Goal: Task Accomplishment & Management: Manage account settings

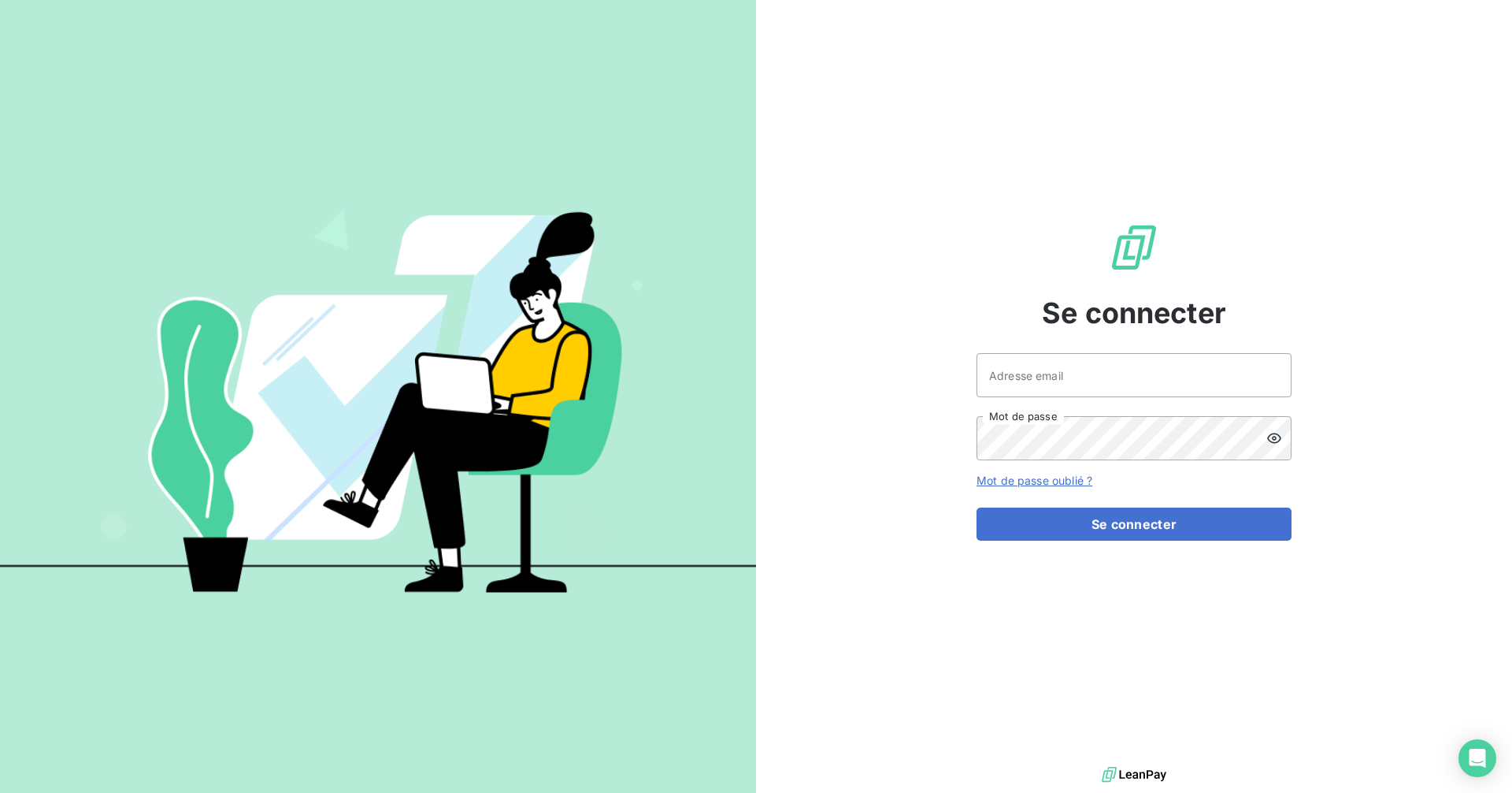
click at [1060, 370] on input "Adresse email" at bounding box center [1134, 375] width 315 height 44
type input "[EMAIL_ADDRESS][DOMAIN_NAME]"
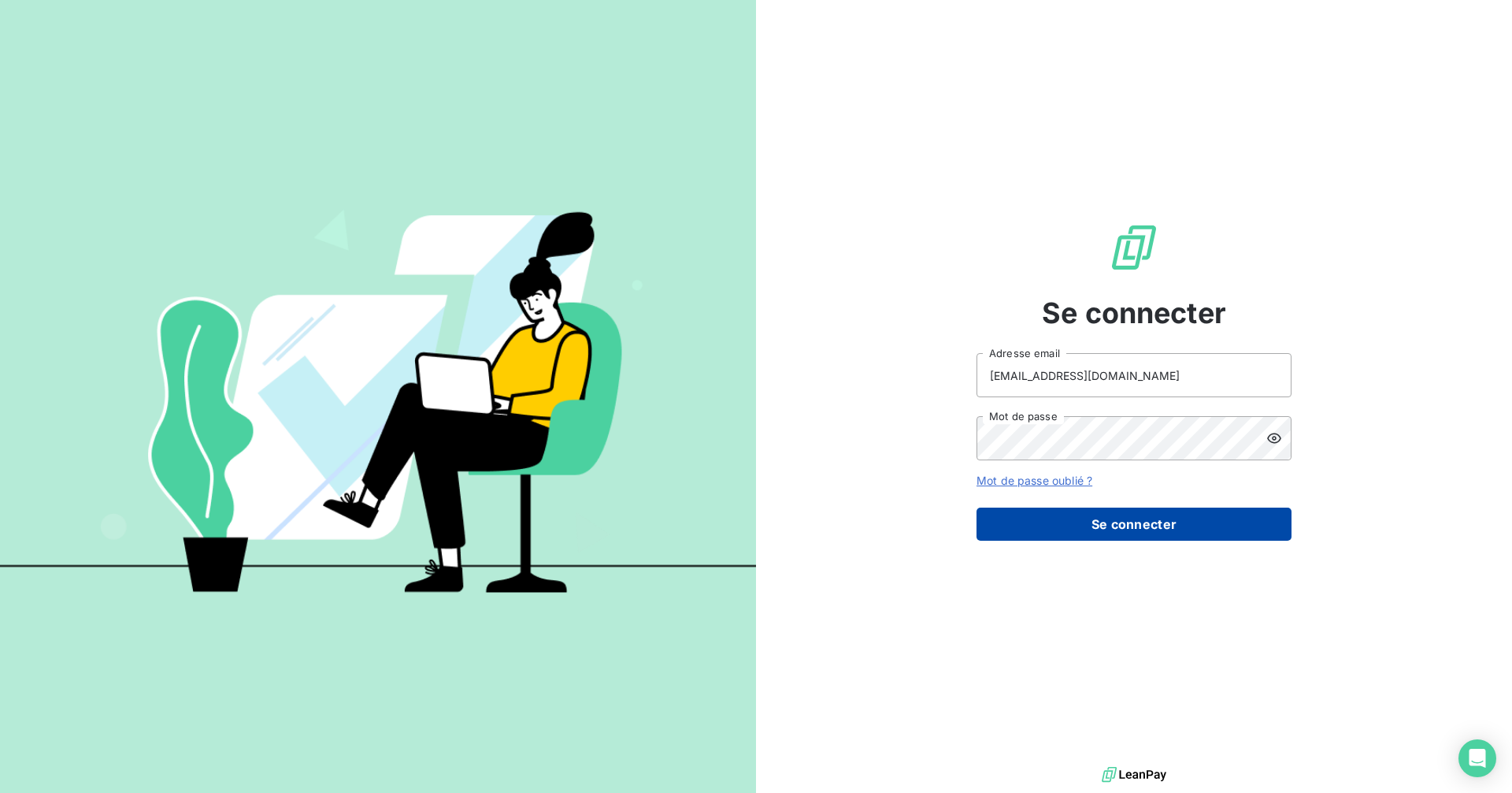
click at [1099, 519] on button "Se connecter" at bounding box center [1134, 524] width 315 height 33
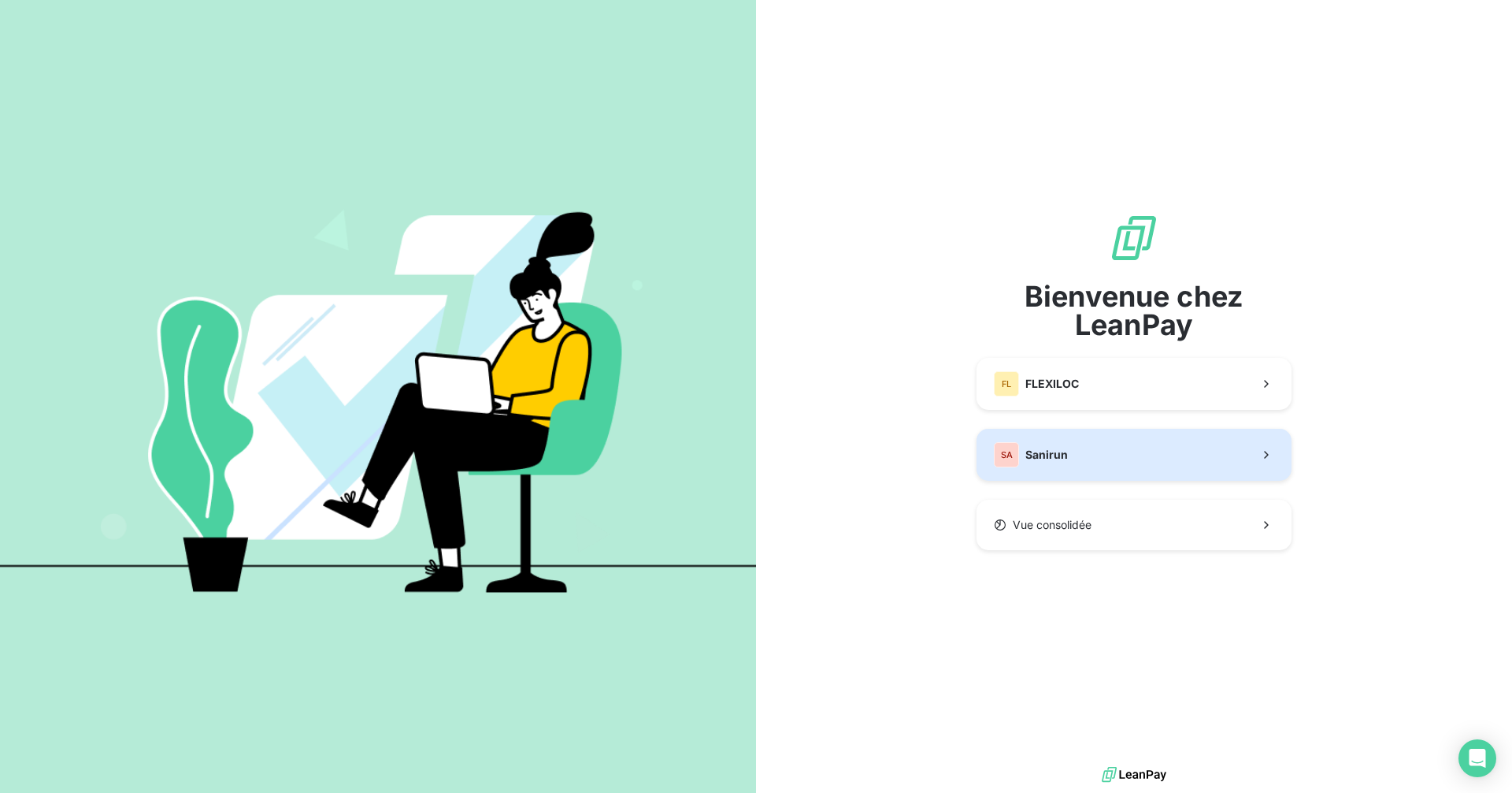
click at [1079, 453] on button "SA Sanirun" at bounding box center [1134, 455] width 315 height 52
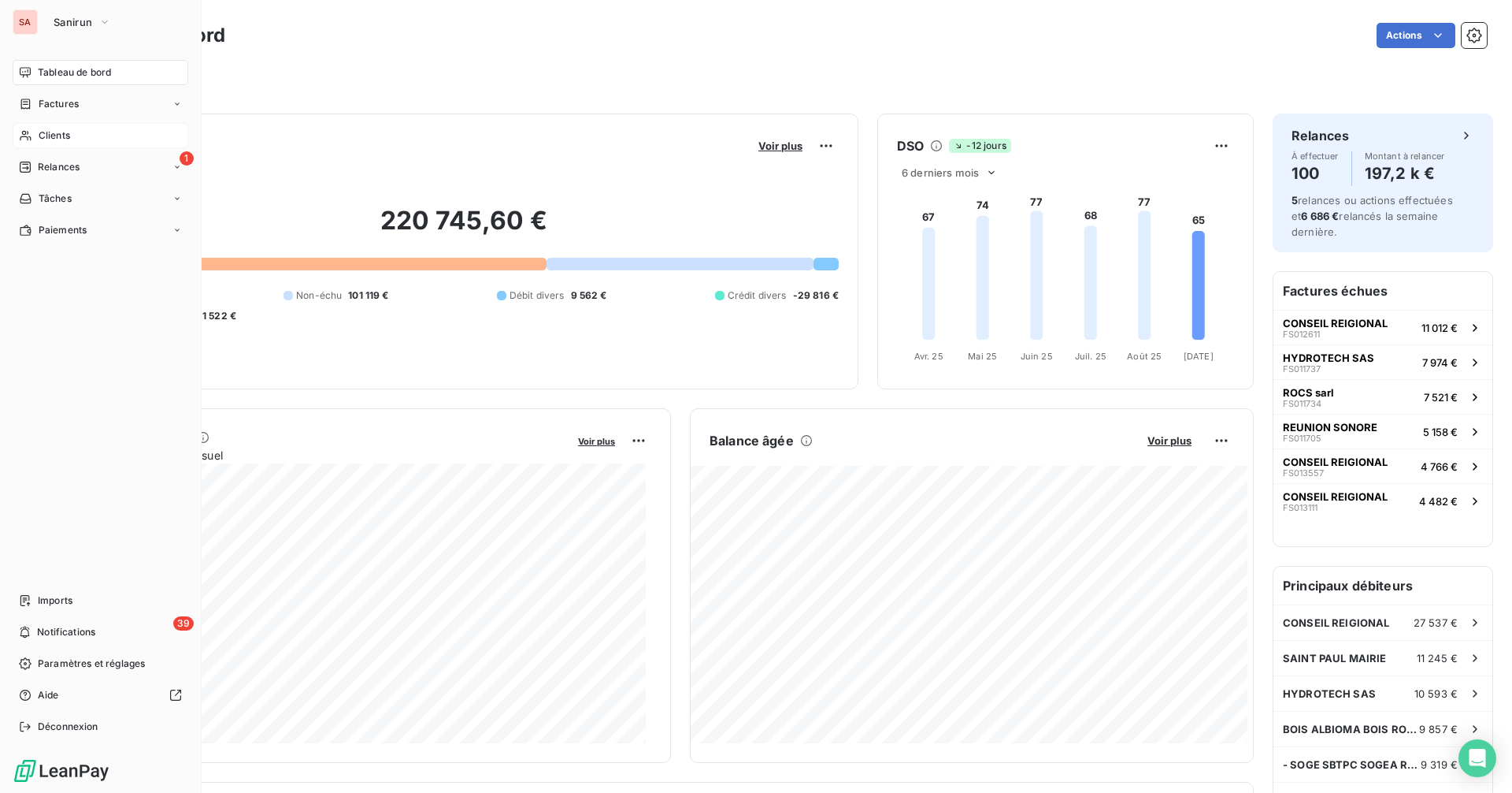
click at [85, 136] on div "Clients" at bounding box center [100, 135] width 176 height 25
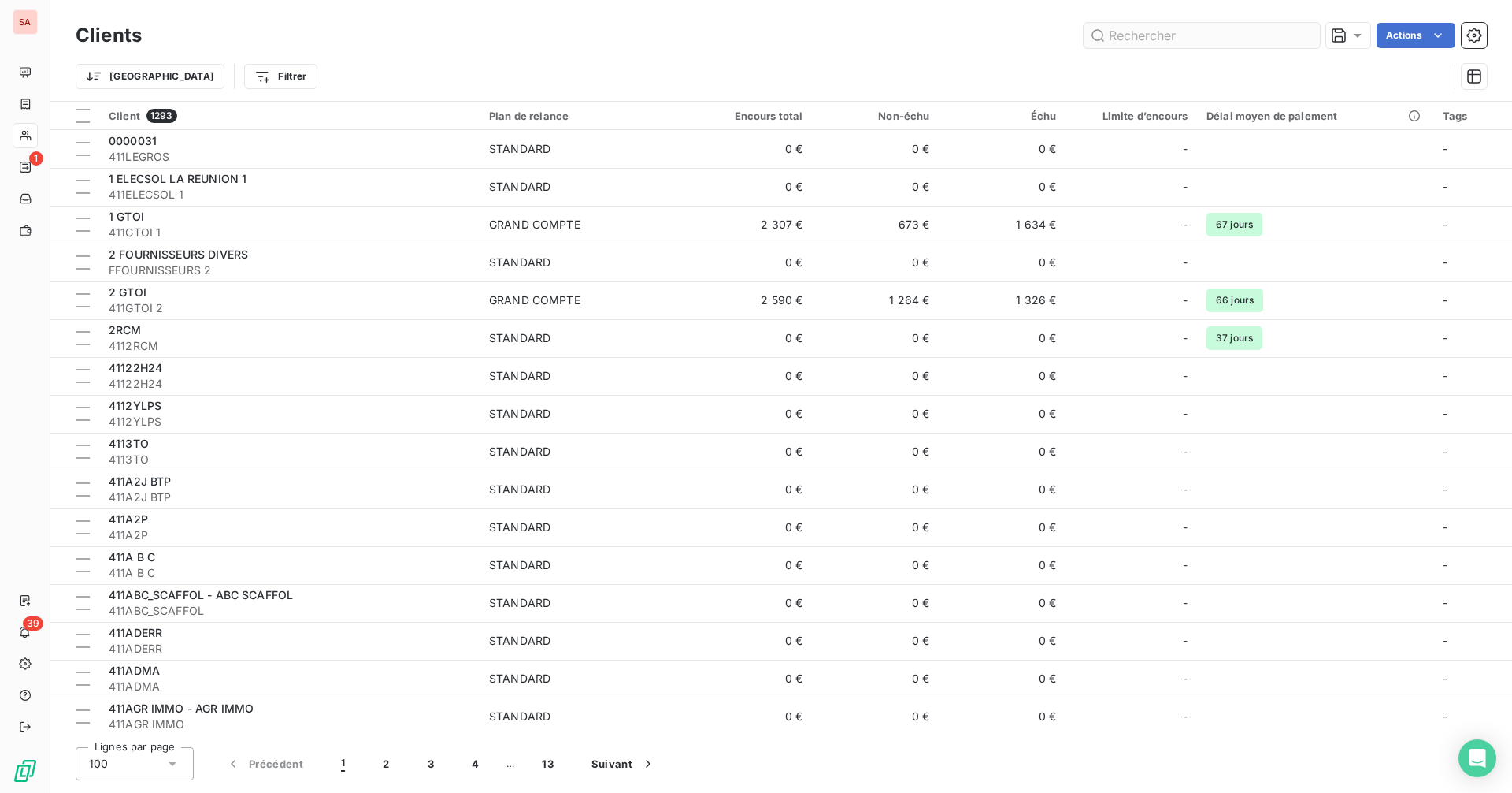
click at [1163, 33] on input "text" at bounding box center [1201, 35] width 237 height 25
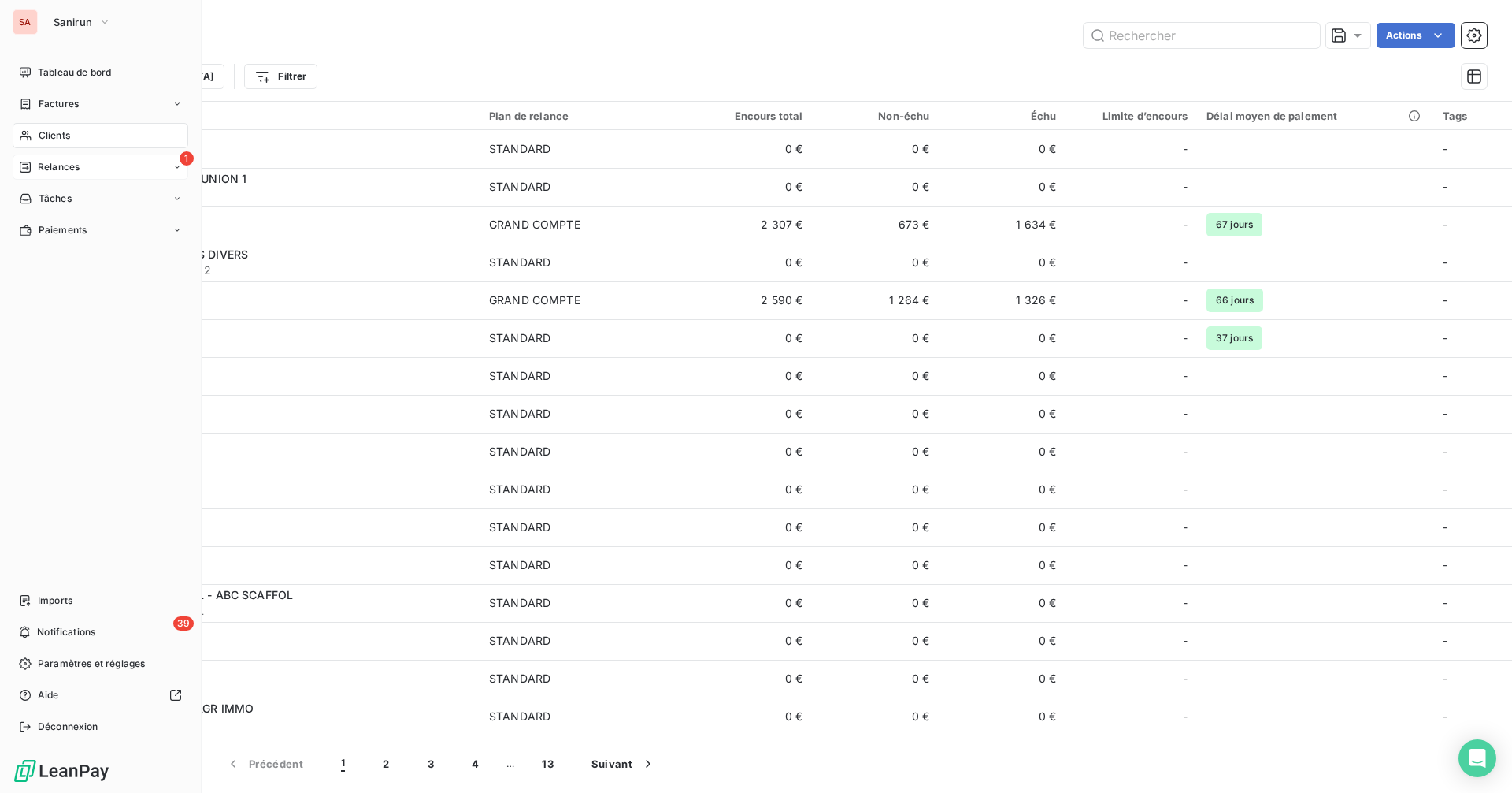
click at [81, 167] on div "1 Relances" at bounding box center [100, 167] width 176 height 25
click at [76, 163] on span "Relances" at bounding box center [59, 167] width 42 height 14
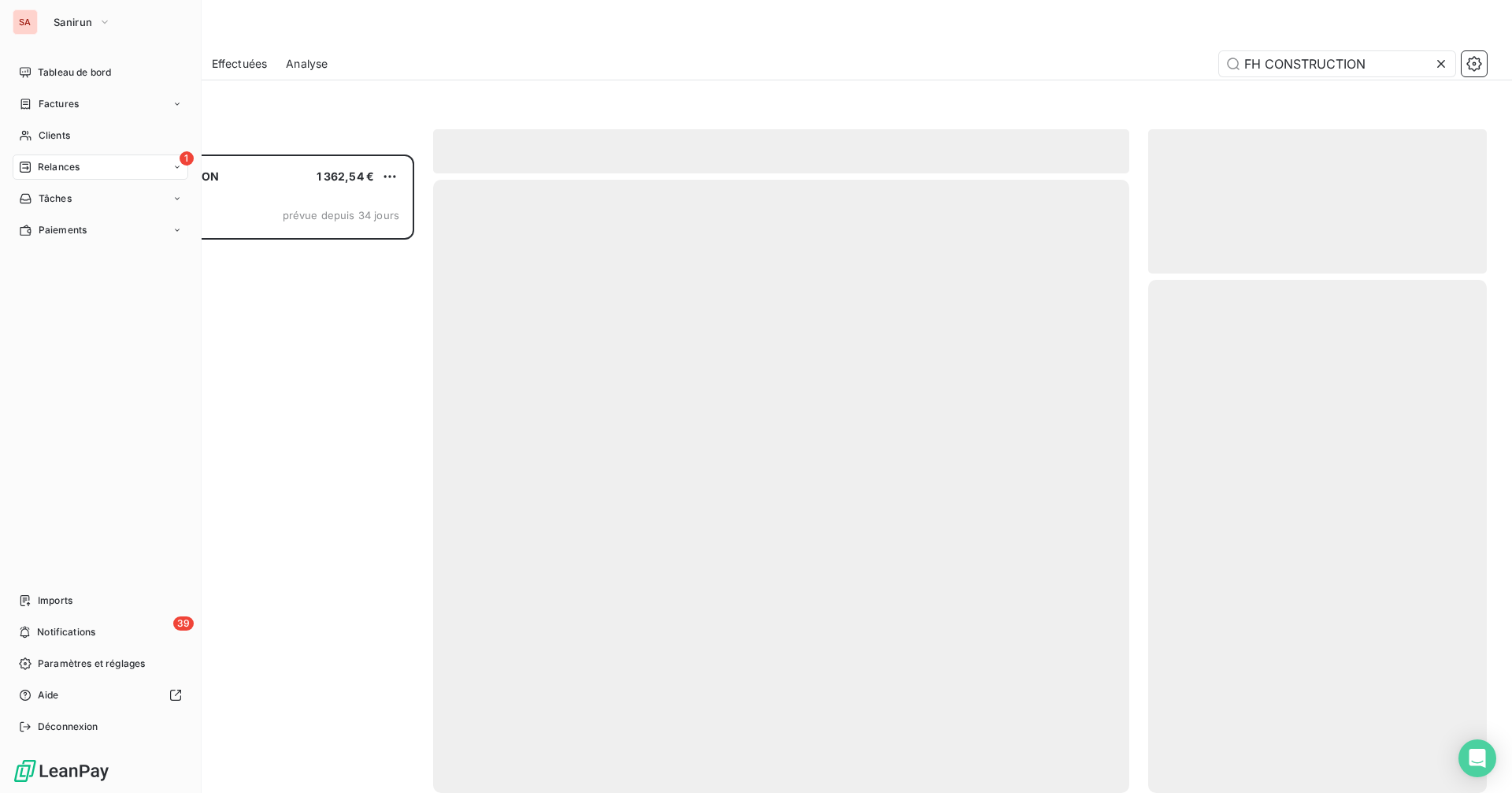
scroll to position [627, 327]
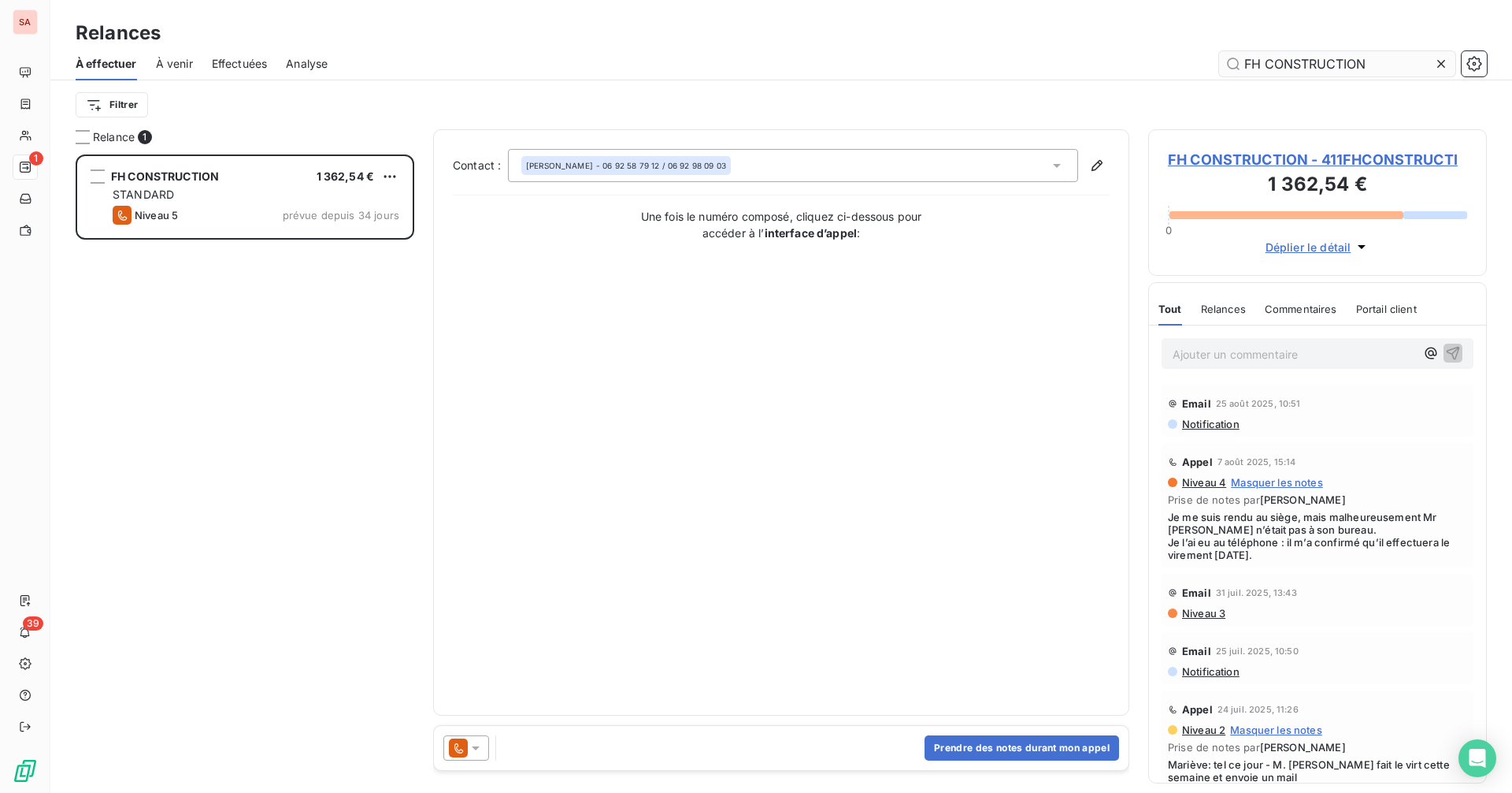
click at [1374, 59] on input "FH CONSTRUCTION" at bounding box center [1337, 64] width 237 height 25
drag, startPoint x: 1370, startPoint y: 62, endPoint x: 1183, endPoint y: 65, distance: 187.0
click at [1183, 65] on div "FH CONSTRUCTION" at bounding box center [916, 64] width 1140 height 25
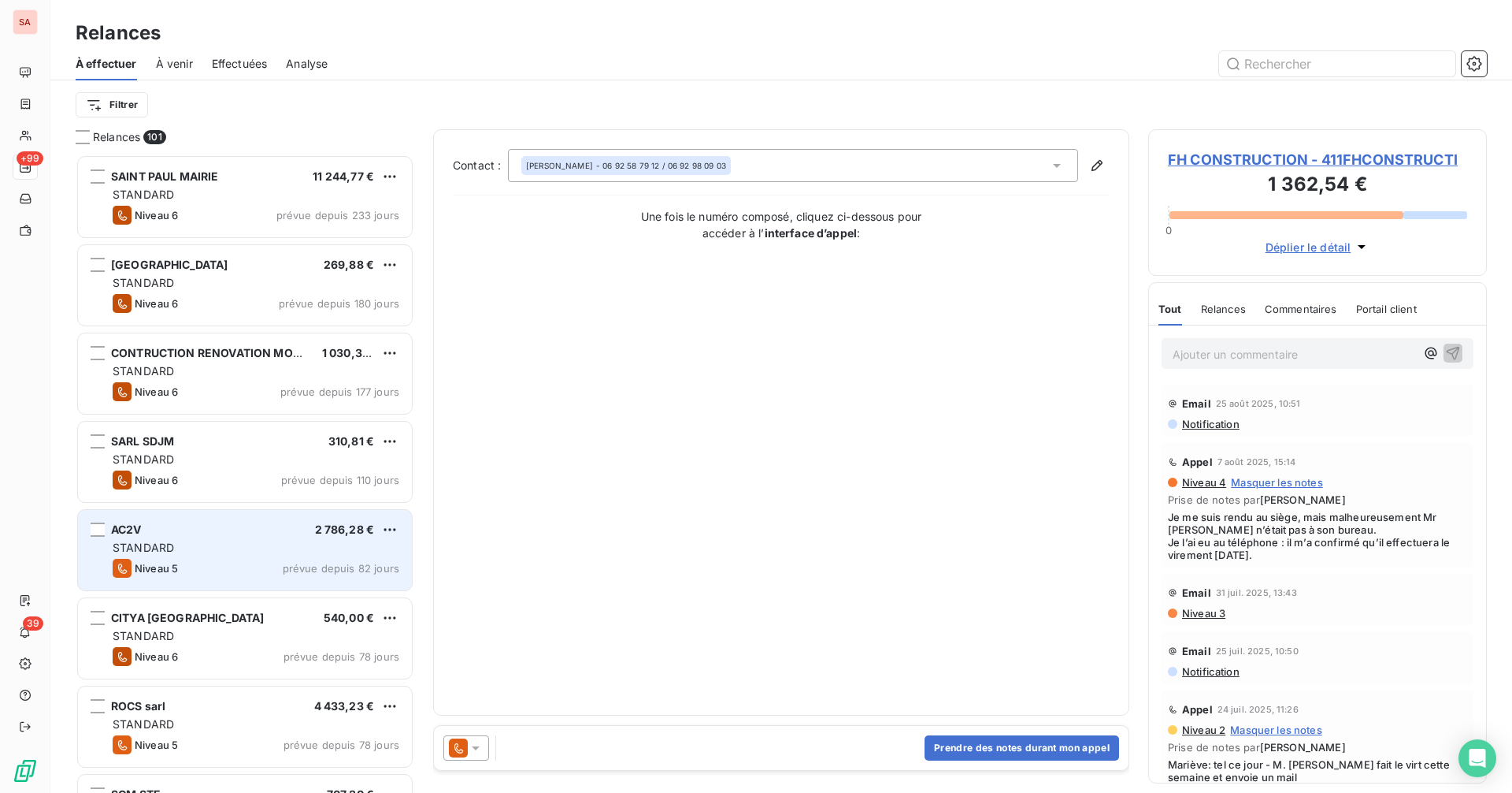
click at [211, 538] on div "AC2V 2 786,28 € STANDARD Niveau 5 prévue depuis 82 jours" at bounding box center [245, 549] width 334 height 80
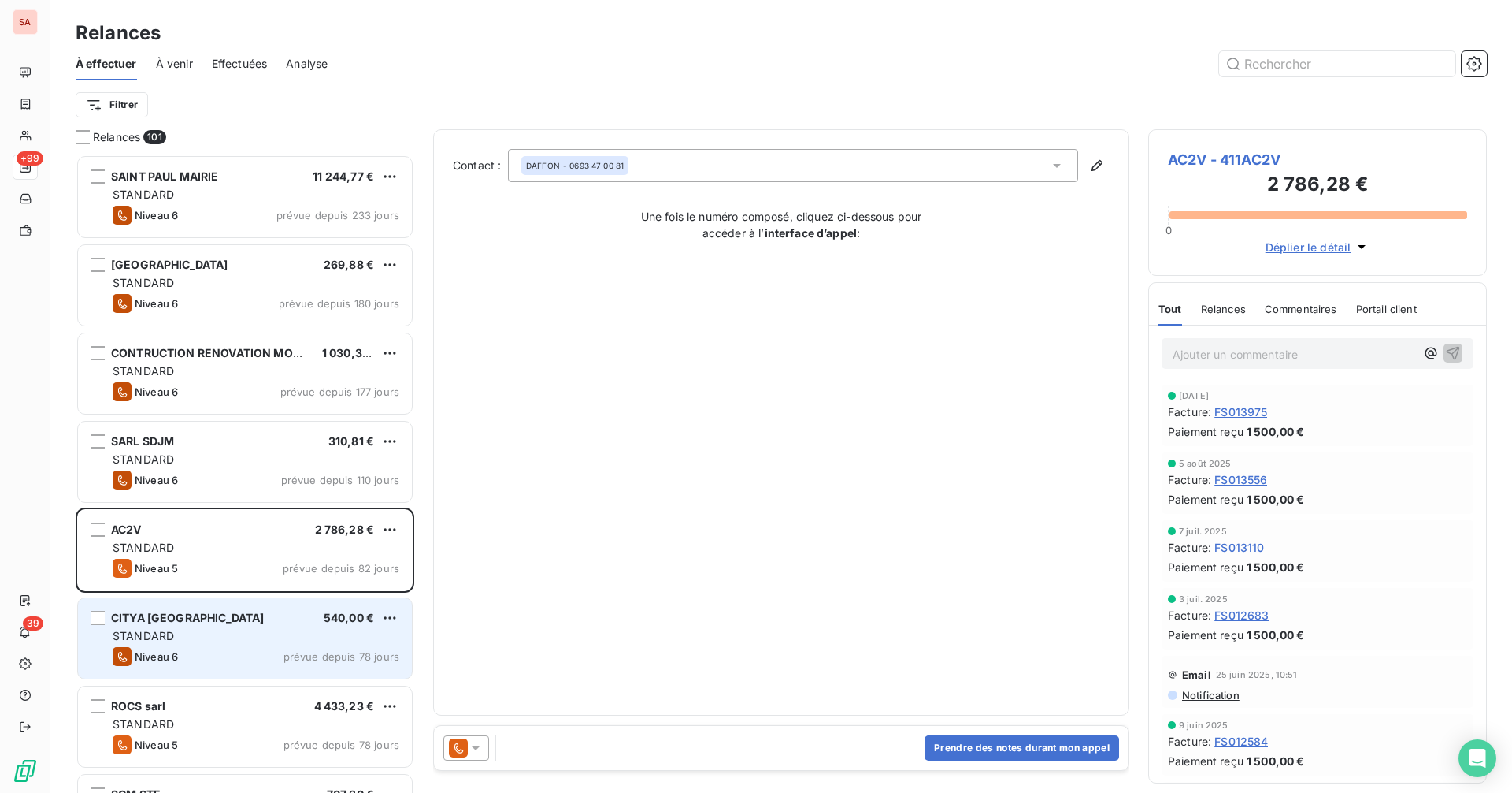
click at [261, 626] on div "CITYA [GEOGRAPHIC_DATA] 540,00 € STANDARD Niveau 6 prévue depuis 78 jours" at bounding box center [245, 638] width 334 height 80
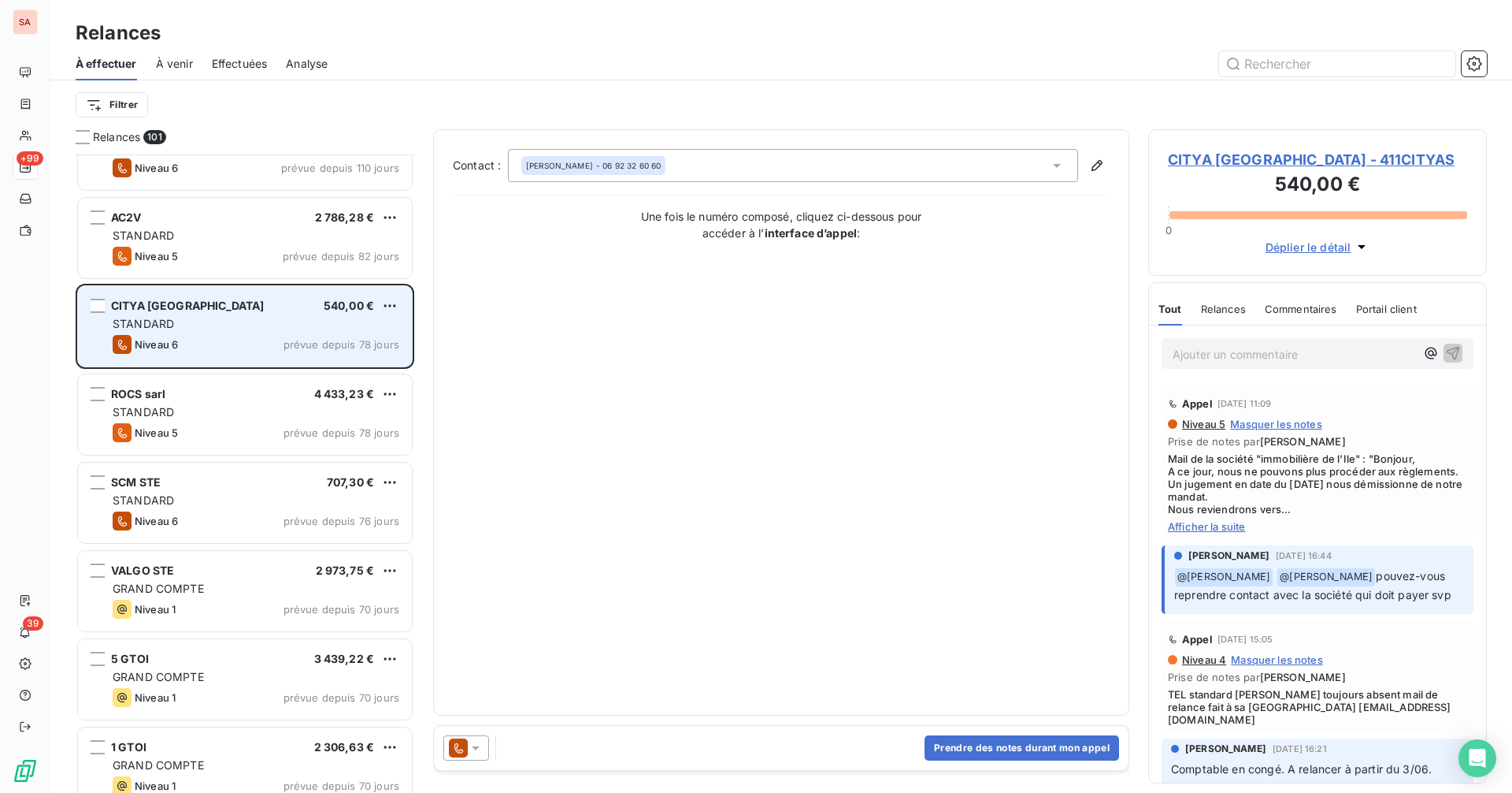
scroll to position [316, 0]
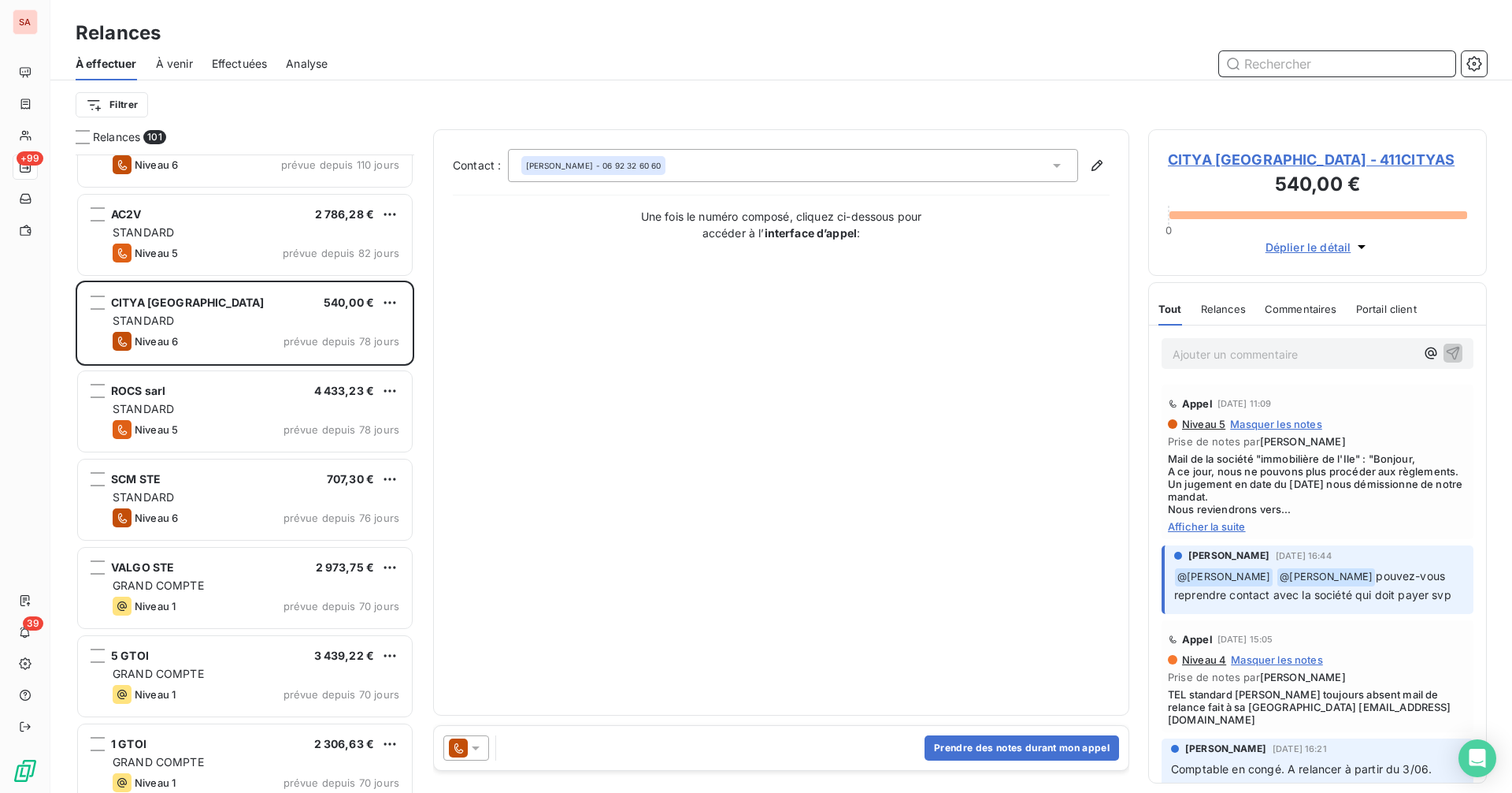
click at [1308, 66] on input "text" at bounding box center [1337, 64] width 237 height 25
click at [1364, 59] on input "text" at bounding box center [1337, 64] width 237 height 25
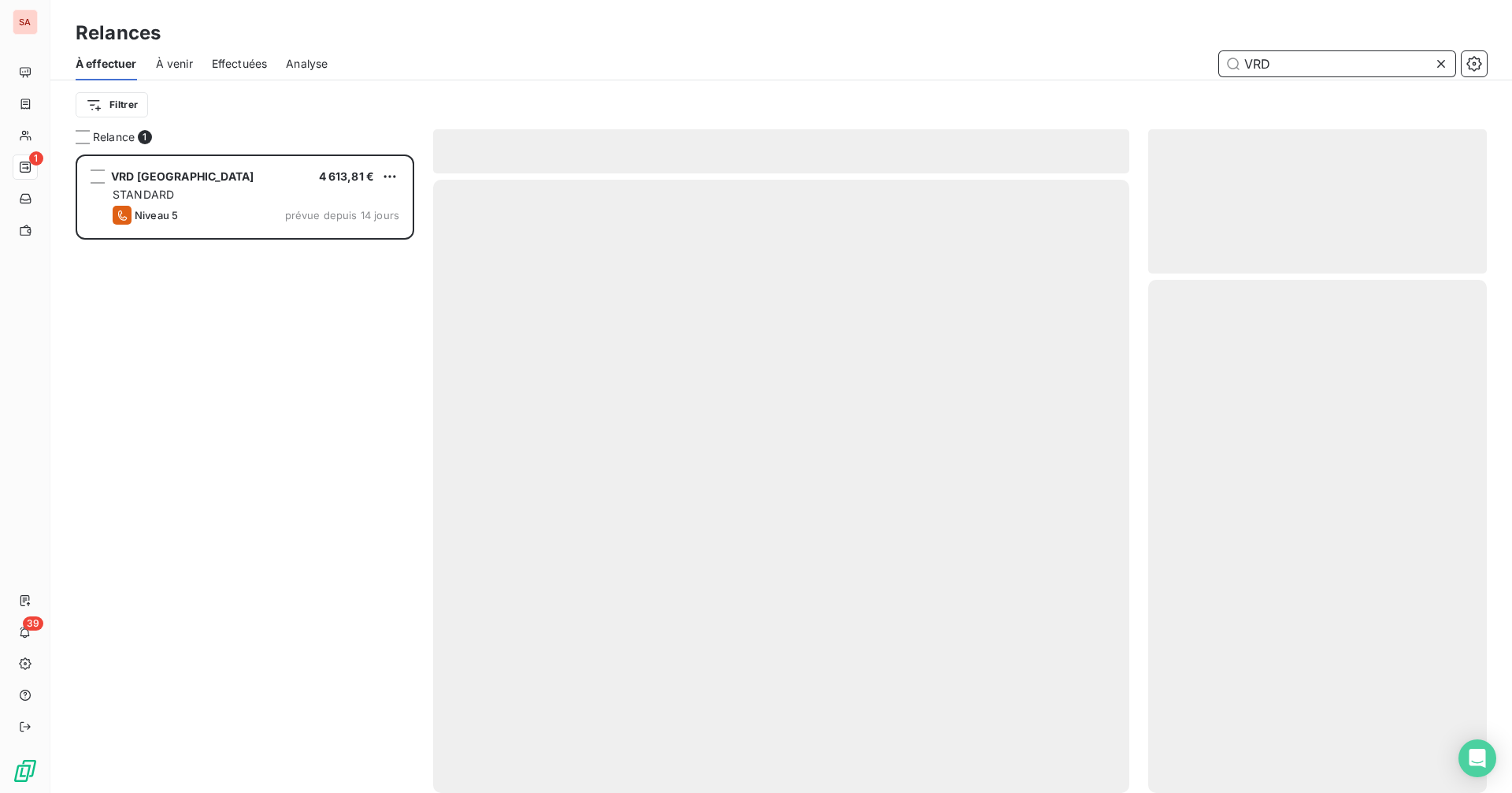
scroll to position [627, 327]
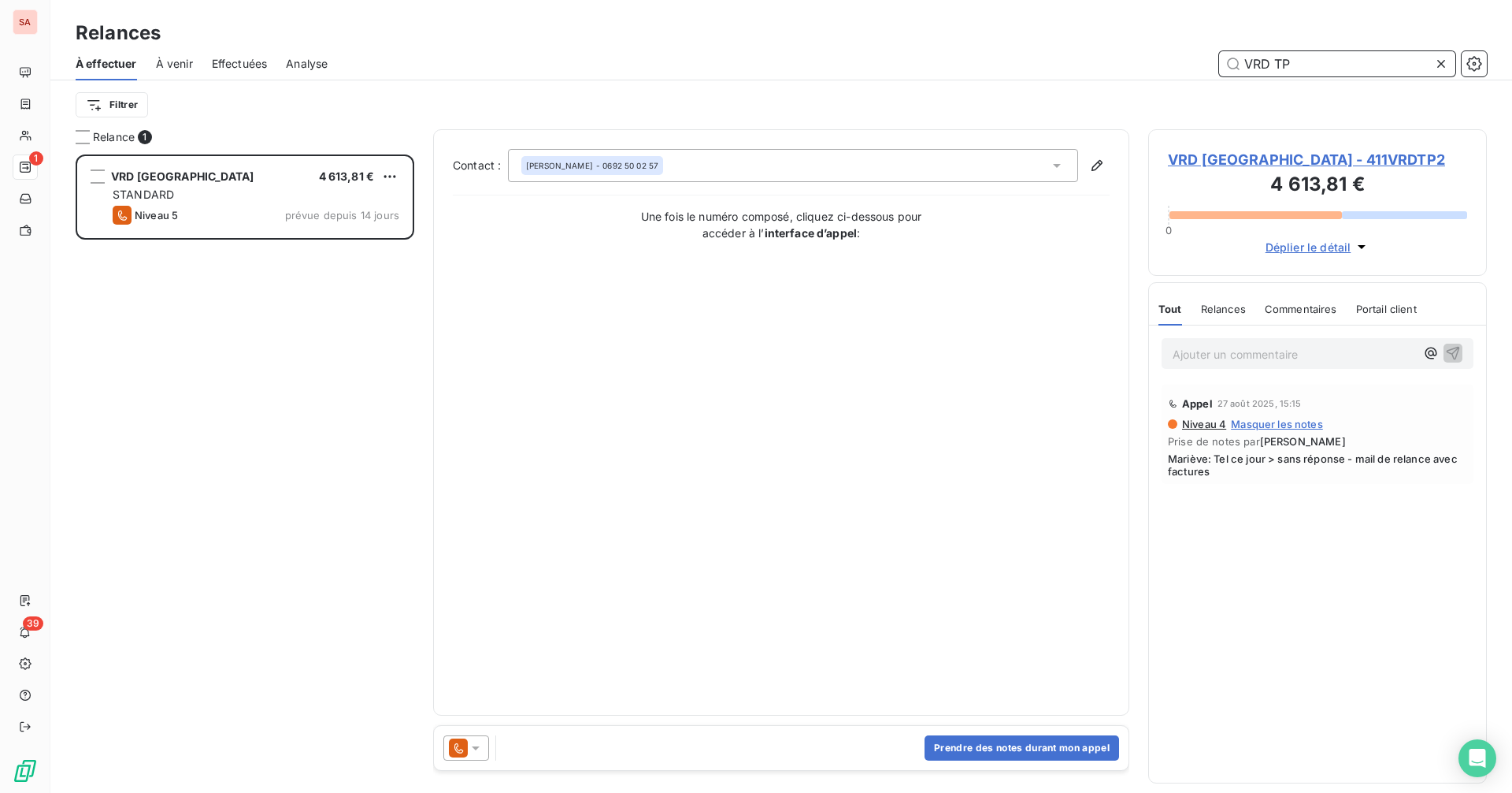
type input "VRD TP"
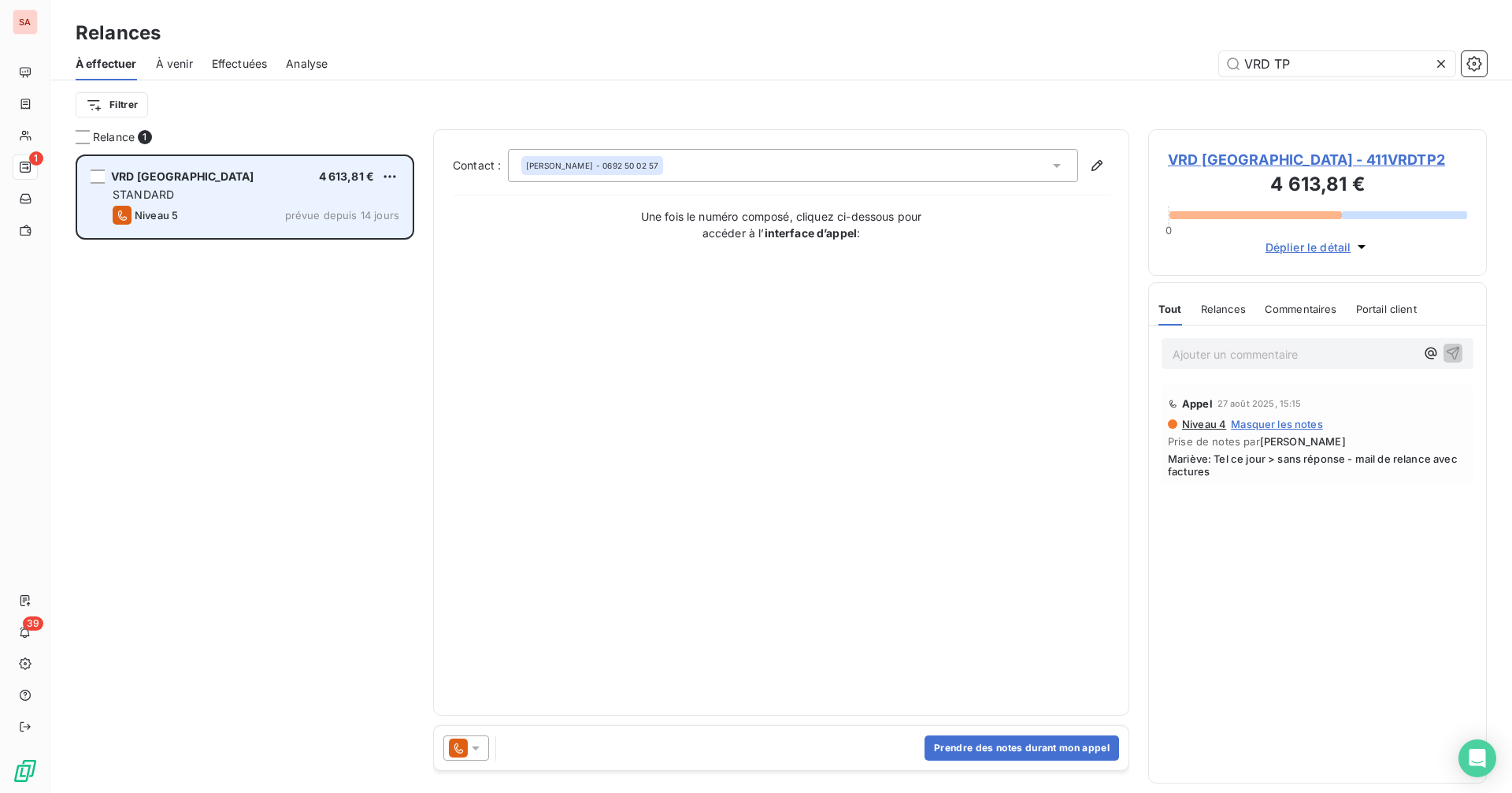
click at [233, 182] on div "VRD TP ST PIERRE 4 613,81 €" at bounding box center [256, 177] width 287 height 14
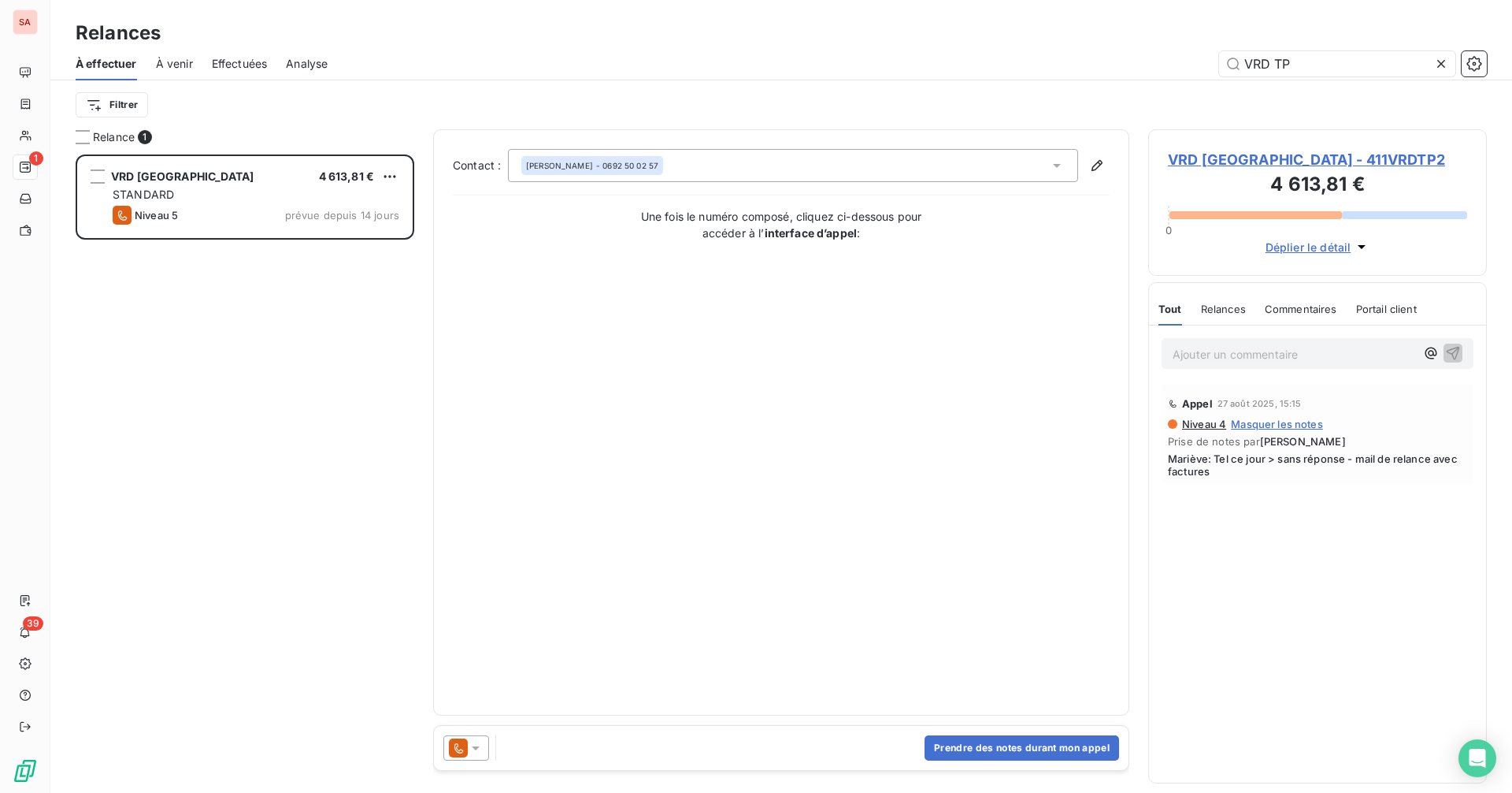
click at [1221, 155] on span "VRD [GEOGRAPHIC_DATA] - 411VRDTP2" at bounding box center [1317, 160] width 299 height 22
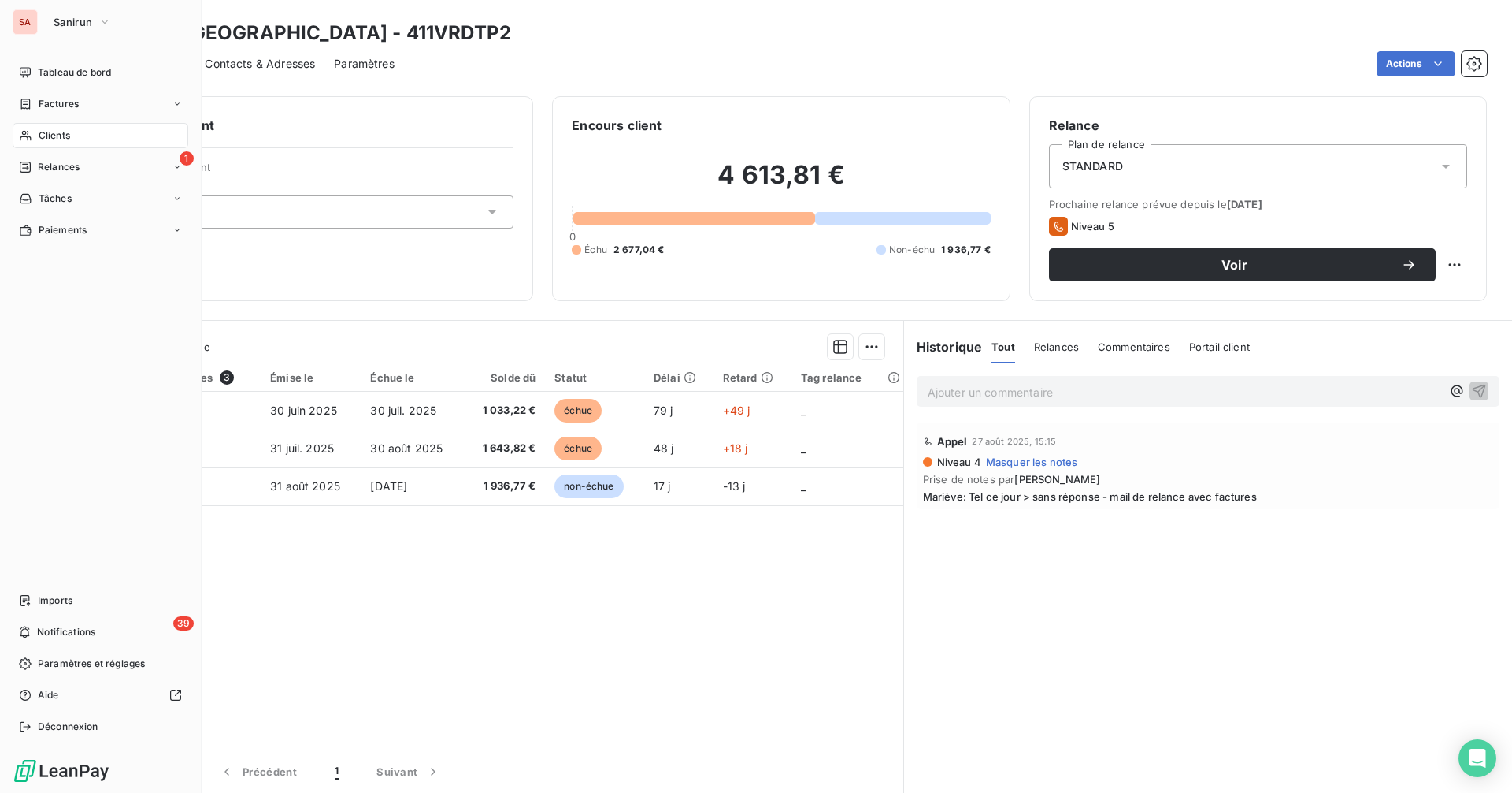
click at [37, 22] on div "SA" at bounding box center [25, 22] width 25 height 25
click at [81, 22] on span "Sanirun" at bounding box center [72, 22] width 39 height 13
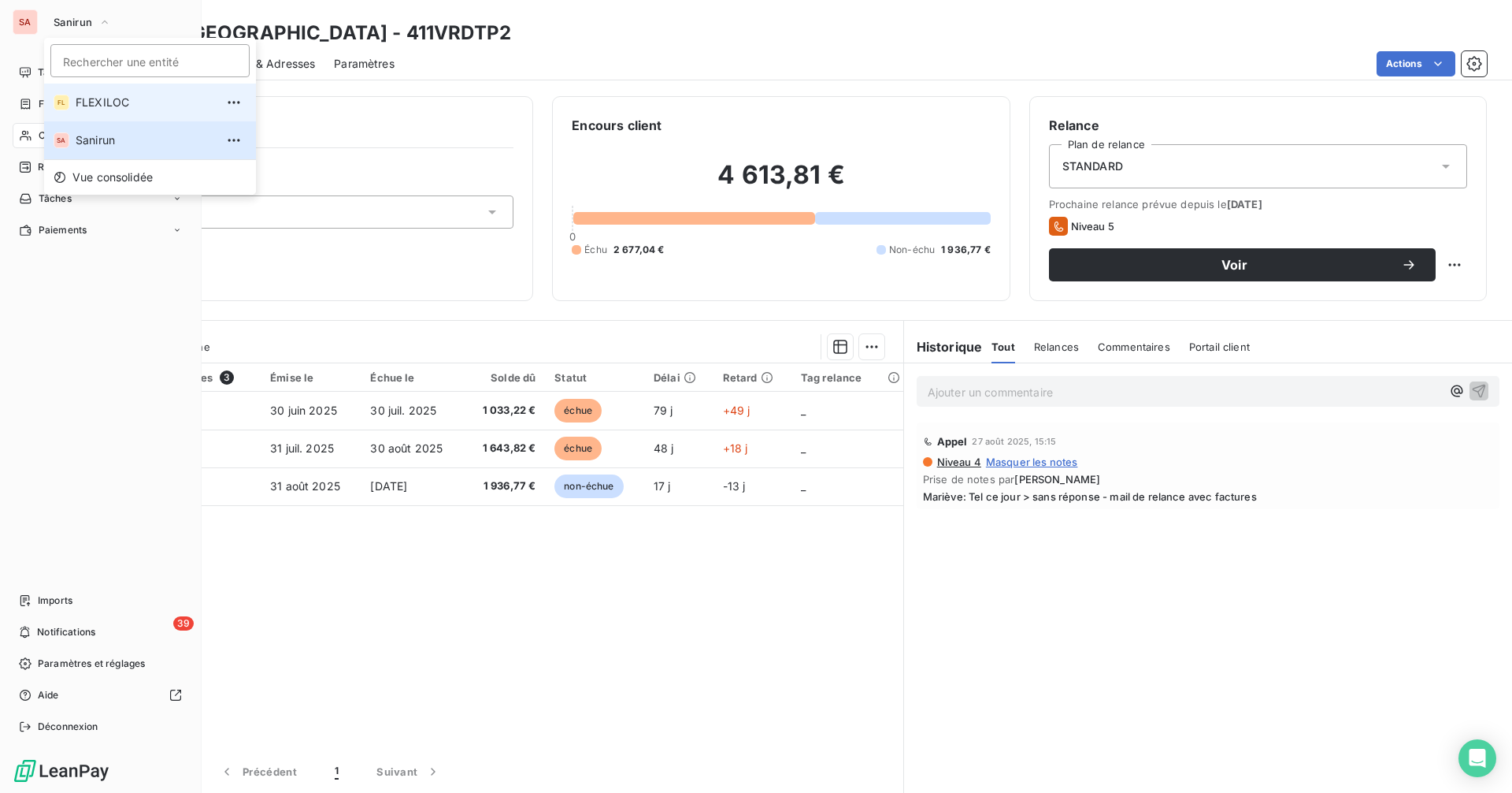
click at [117, 105] on span "FLEXILOC" at bounding box center [145, 102] width 139 height 15
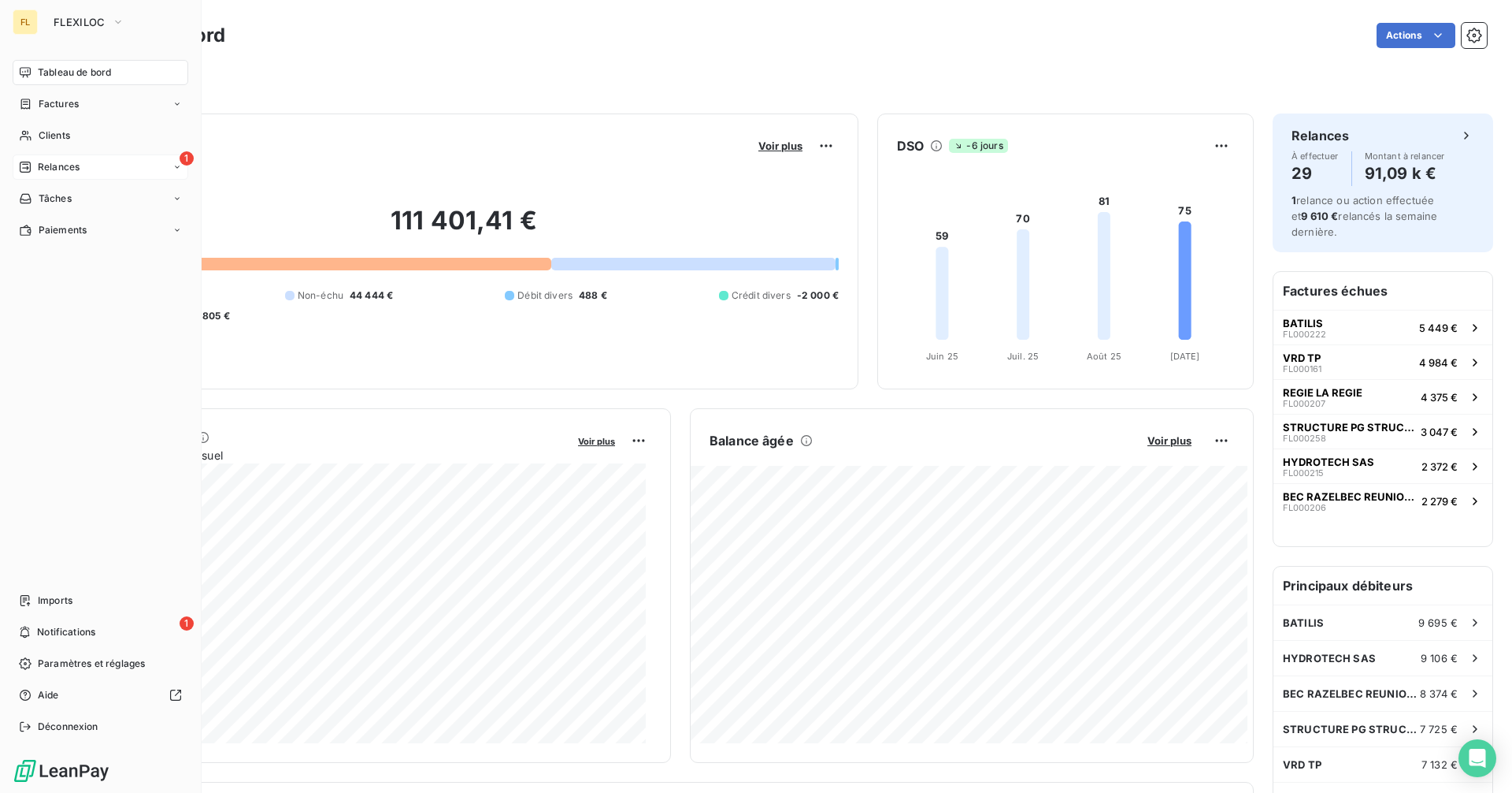
click at [67, 170] on span "Relances" at bounding box center [59, 167] width 42 height 14
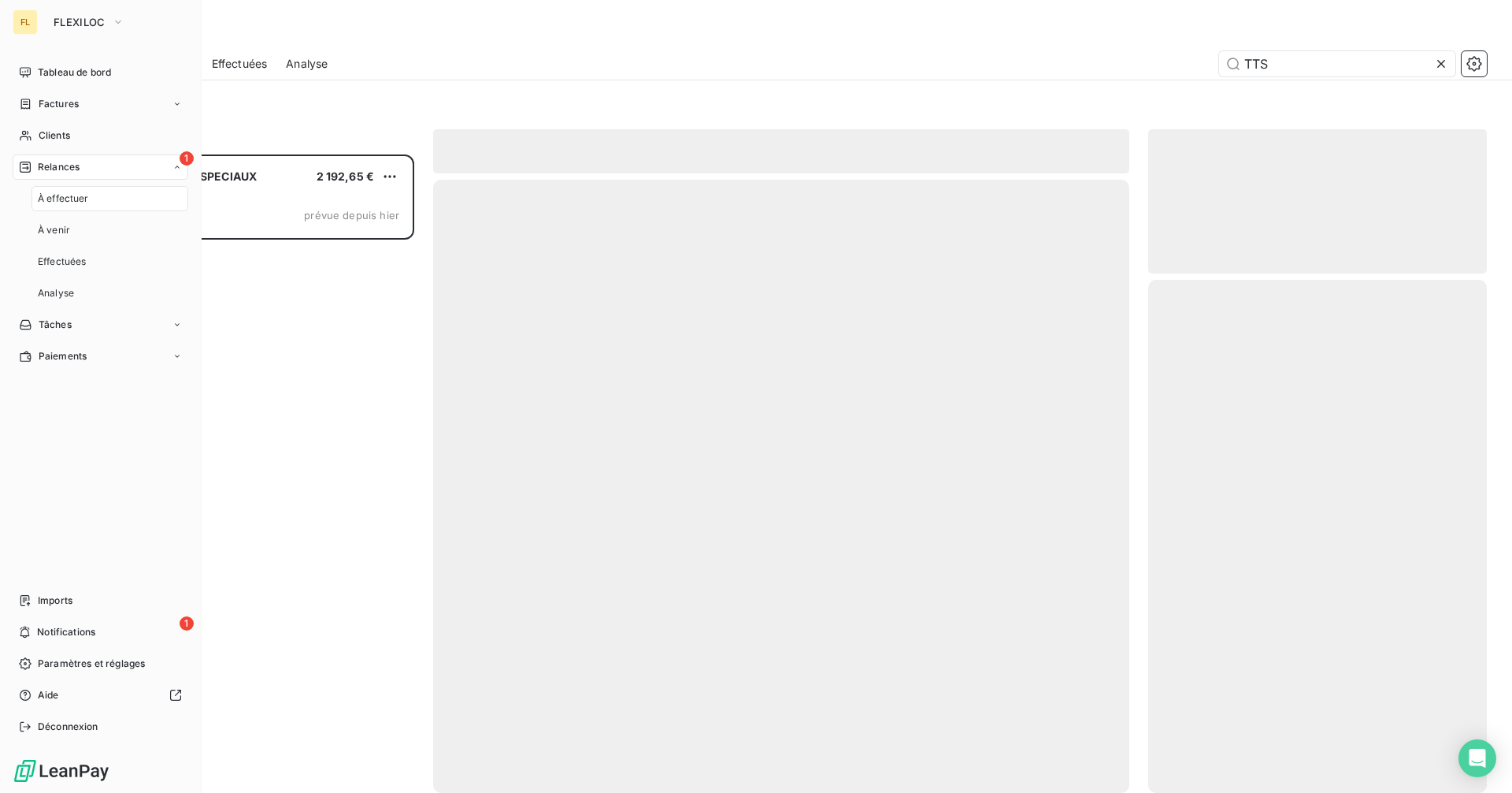
scroll to position [627, 327]
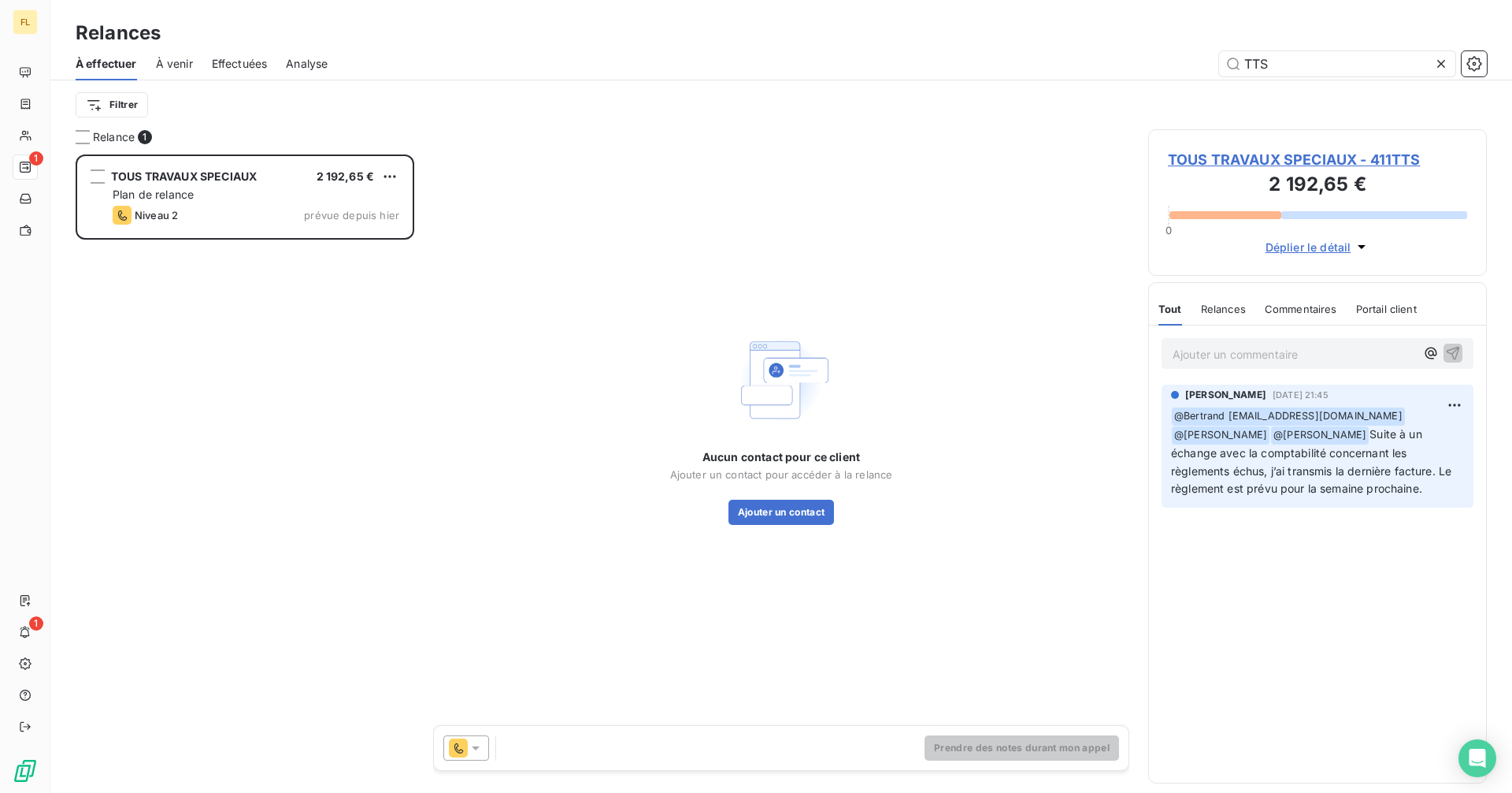
drag, startPoint x: 1296, startPoint y: 61, endPoint x: 1136, endPoint y: 59, distance: 160.0
click at [1139, 59] on div "TTS" at bounding box center [916, 64] width 1140 height 25
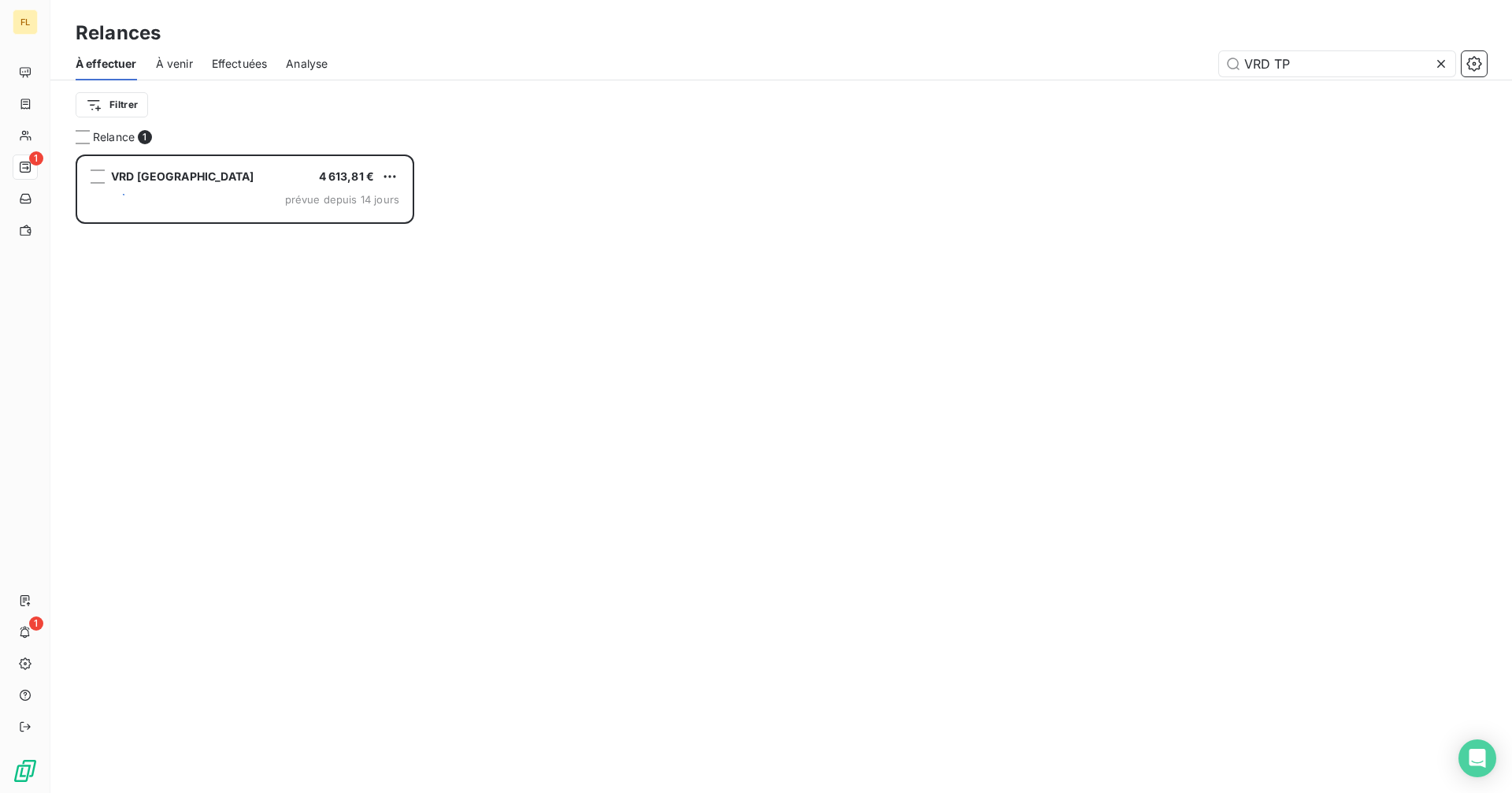
type input "VRD TP"
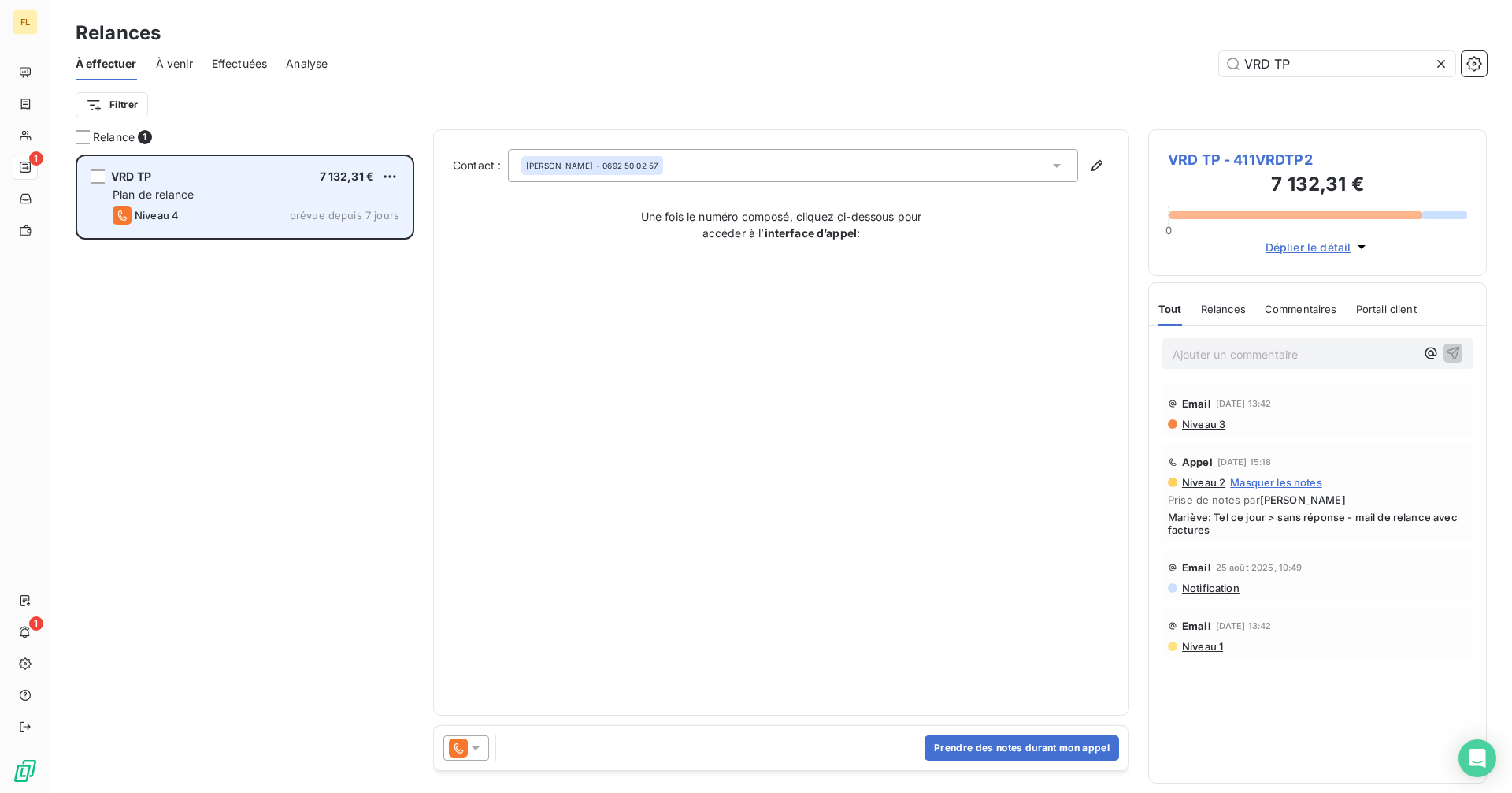
click at [179, 201] on div "Plan de relance" at bounding box center [256, 194] width 287 height 15
click at [230, 212] on div "Niveau 4 prévue depuis 7 jours" at bounding box center [256, 215] width 287 height 19
click at [254, 201] on div "Plan de relance" at bounding box center [256, 194] width 287 height 15
click at [334, 168] on div "VRD TP 7 132,31 € Plan de relance Niveau 4 prévue depuis 7 jours" at bounding box center [245, 197] width 334 height 80
click at [256, 214] on div "Niveau 4 prévue depuis 7 jours" at bounding box center [256, 215] width 287 height 19
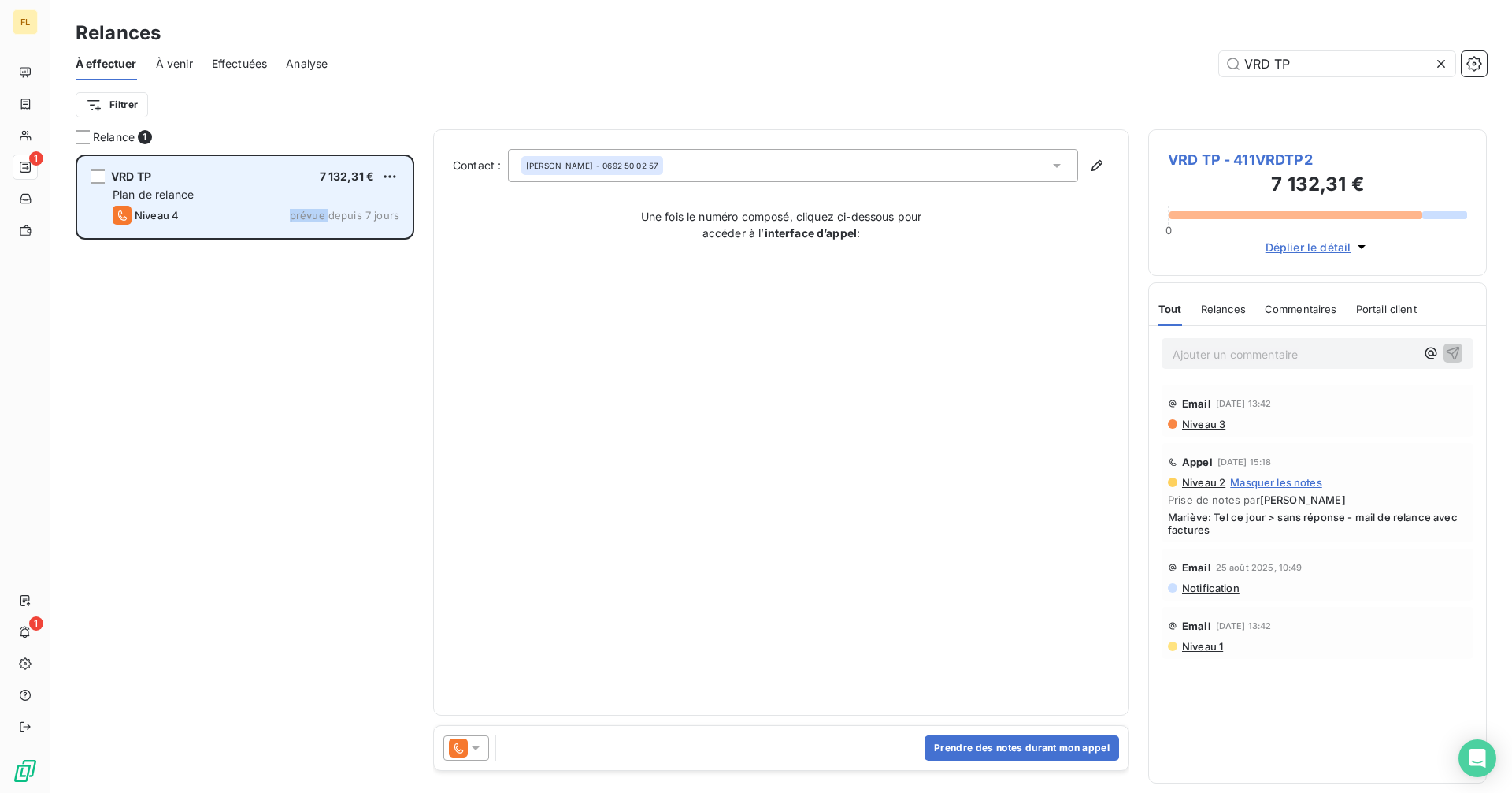
click at [256, 214] on div "Niveau 4 prévue depuis 7 jours" at bounding box center [256, 215] width 287 height 19
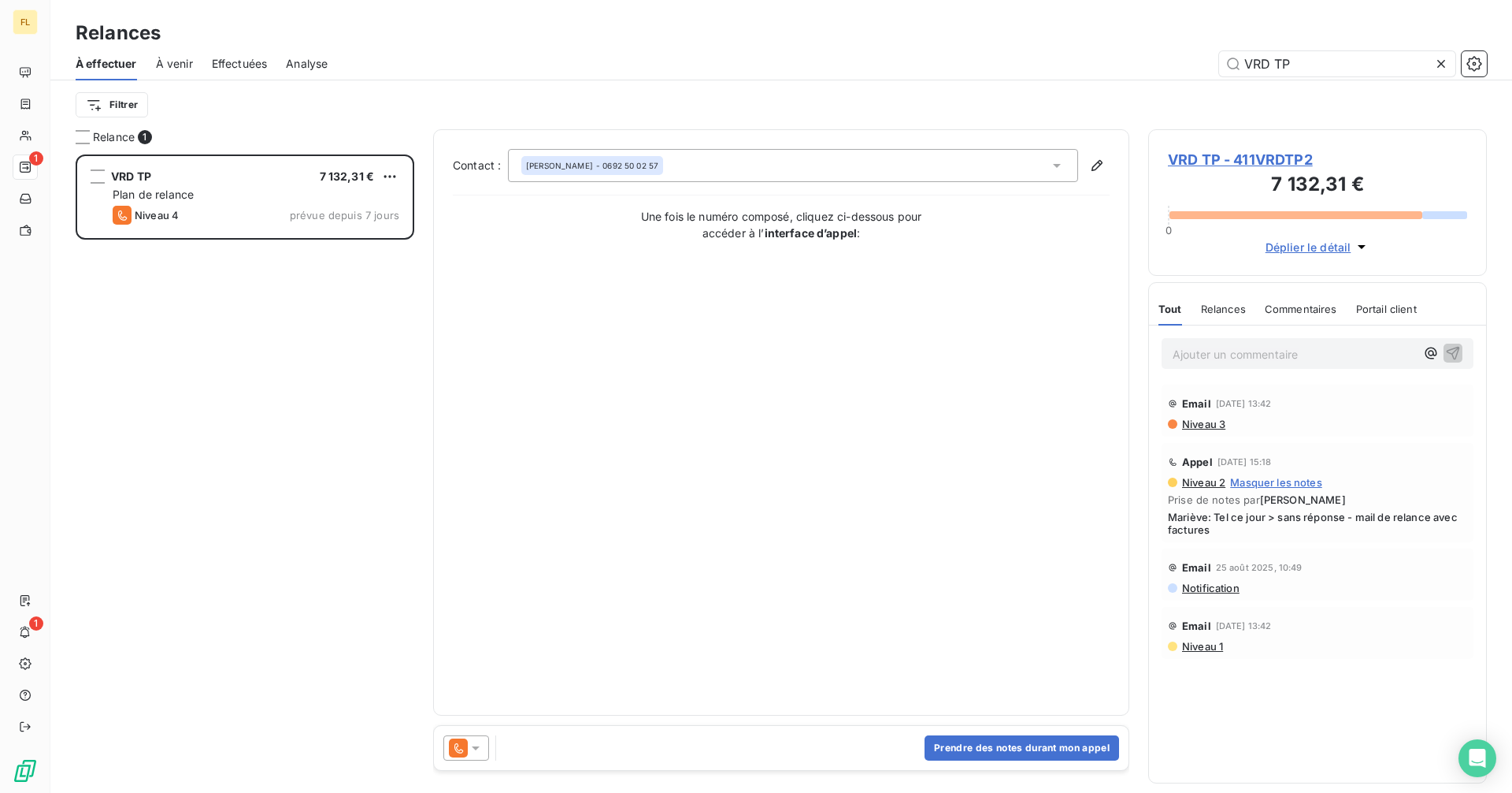
click at [1205, 158] on span "VRD TP - 411VRDTP2" at bounding box center [1317, 160] width 299 height 22
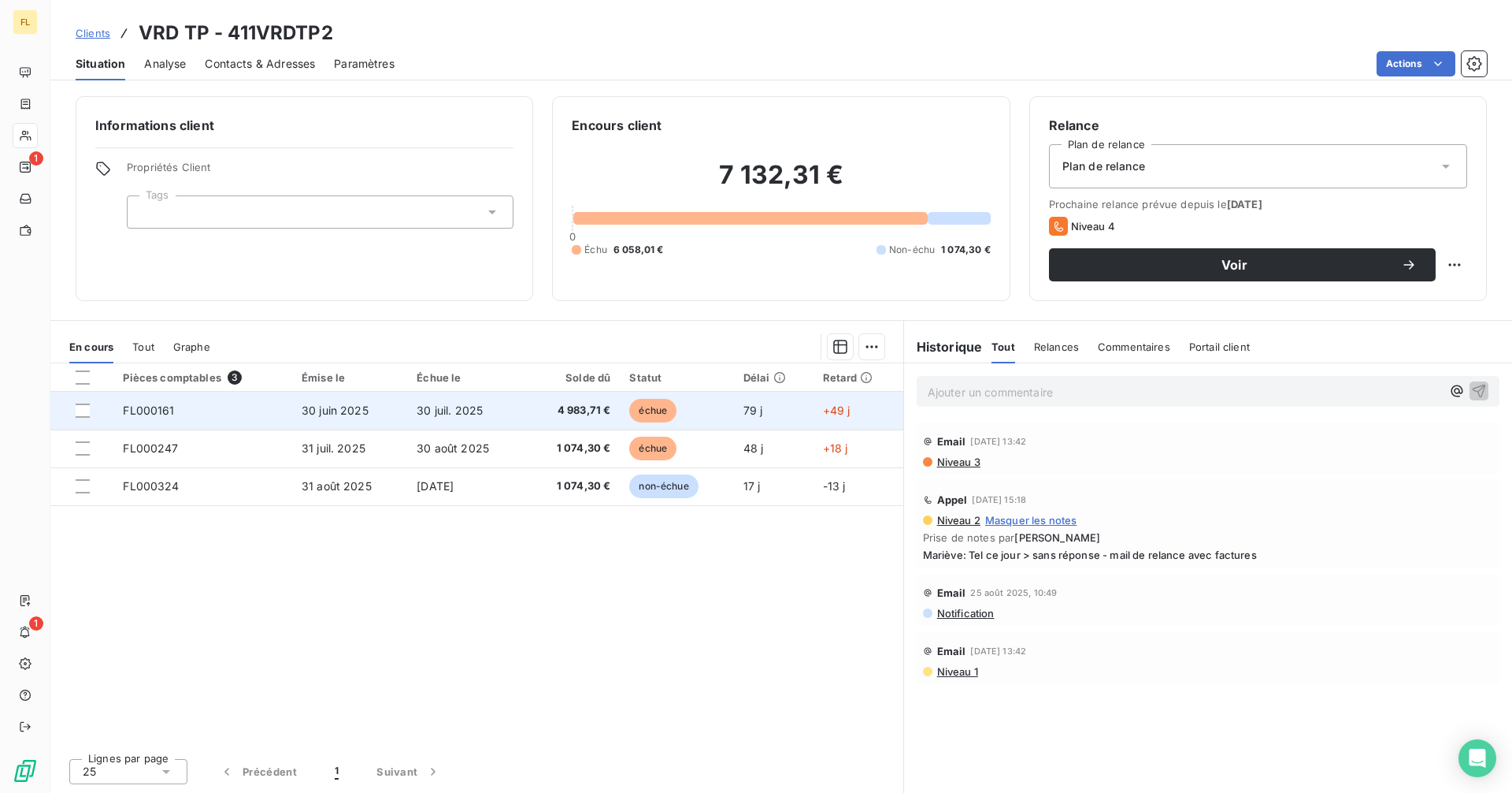
click at [441, 408] on span "30 juil. 2025" at bounding box center [449, 410] width 66 height 14
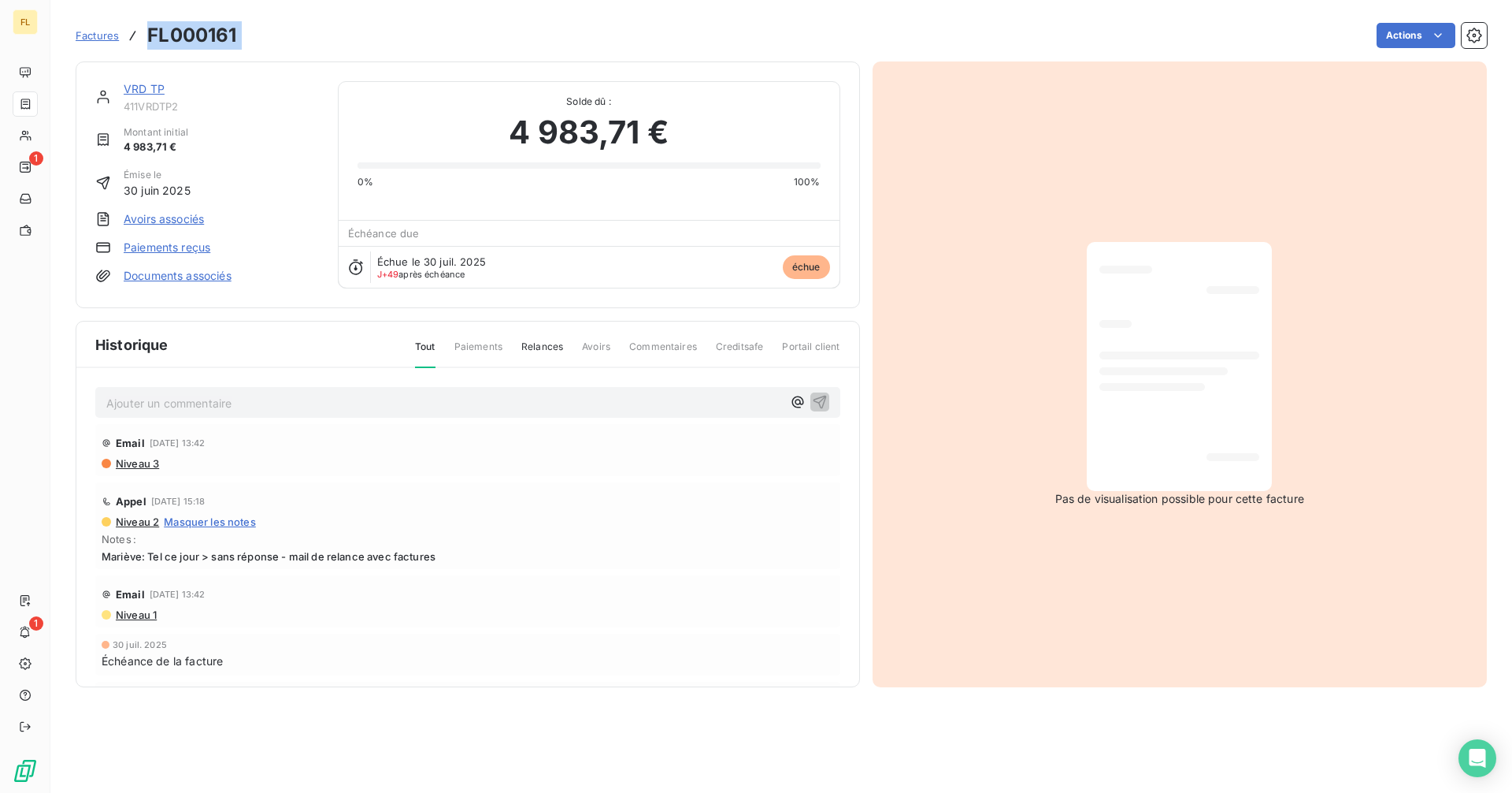
drag, startPoint x: 247, startPoint y: 32, endPoint x: 146, endPoint y: 31, distance: 101.0
click at [146, 31] on div "Factures FL000161 Actions" at bounding box center [781, 35] width 1411 height 33
copy section "FL000161 Actions"
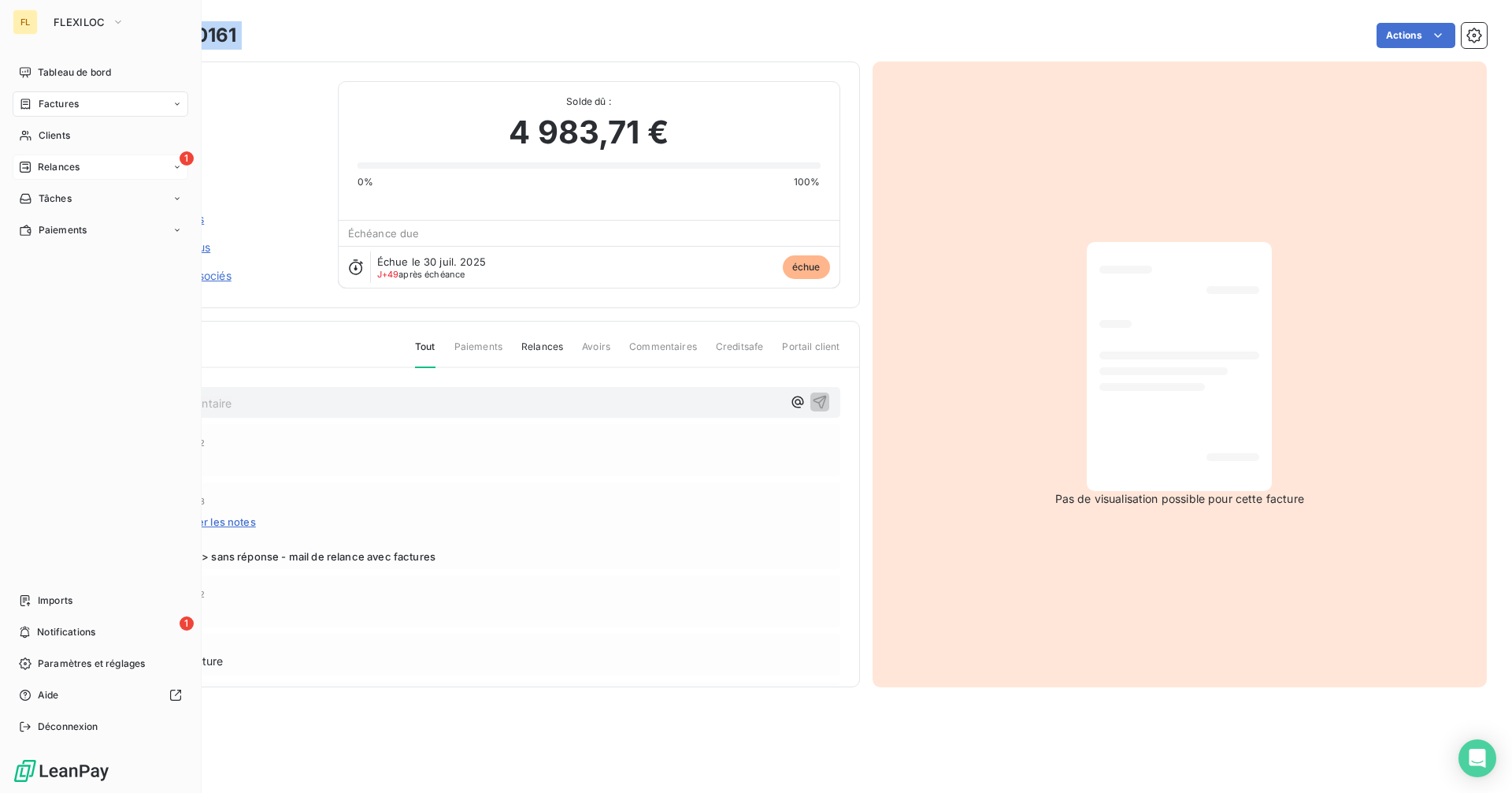
click at [76, 160] on span "Relances" at bounding box center [59, 167] width 42 height 14
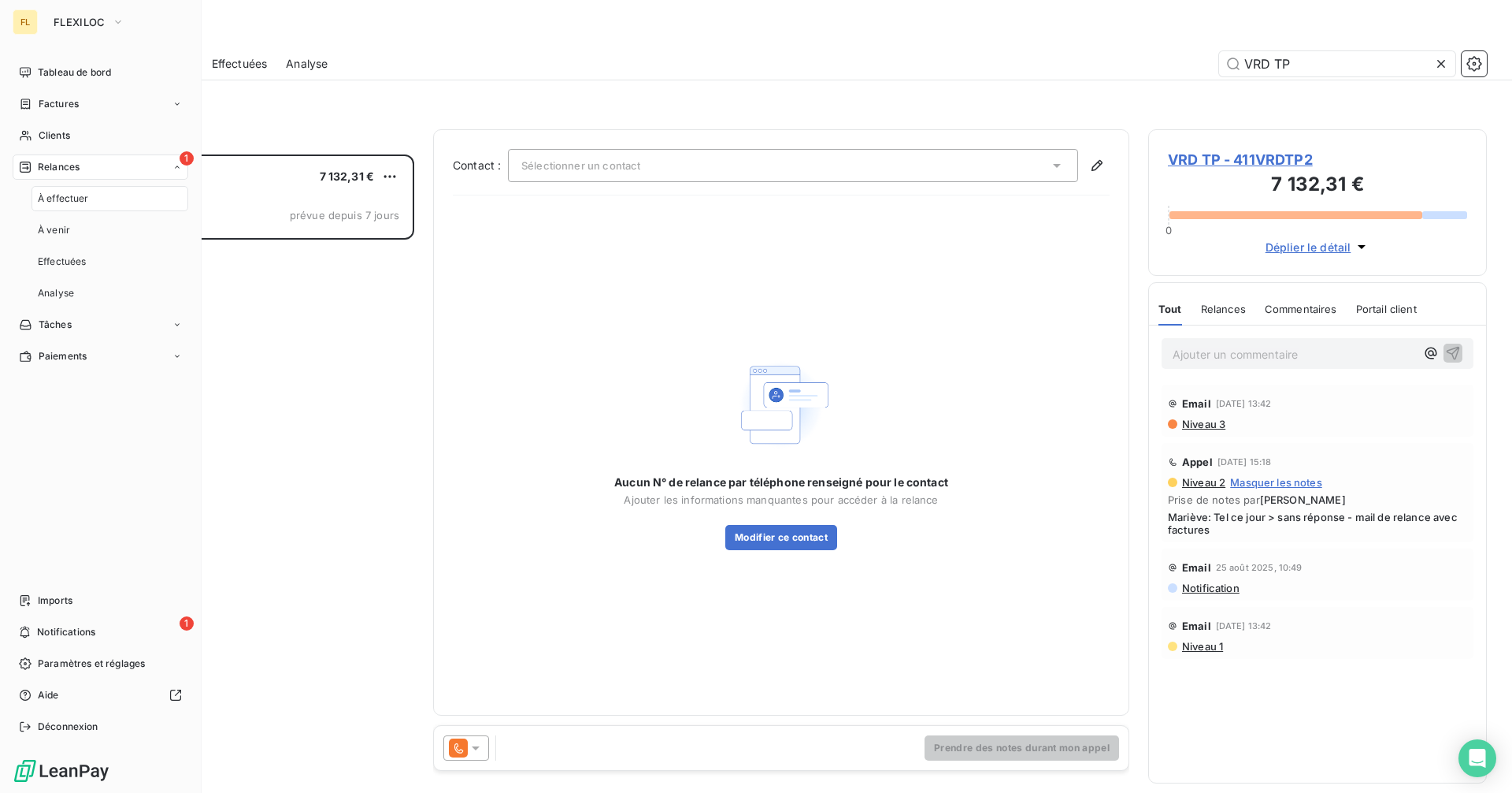
scroll to position [627, 327]
click at [80, 23] on span "FLEXILOC" at bounding box center [79, 22] width 52 height 13
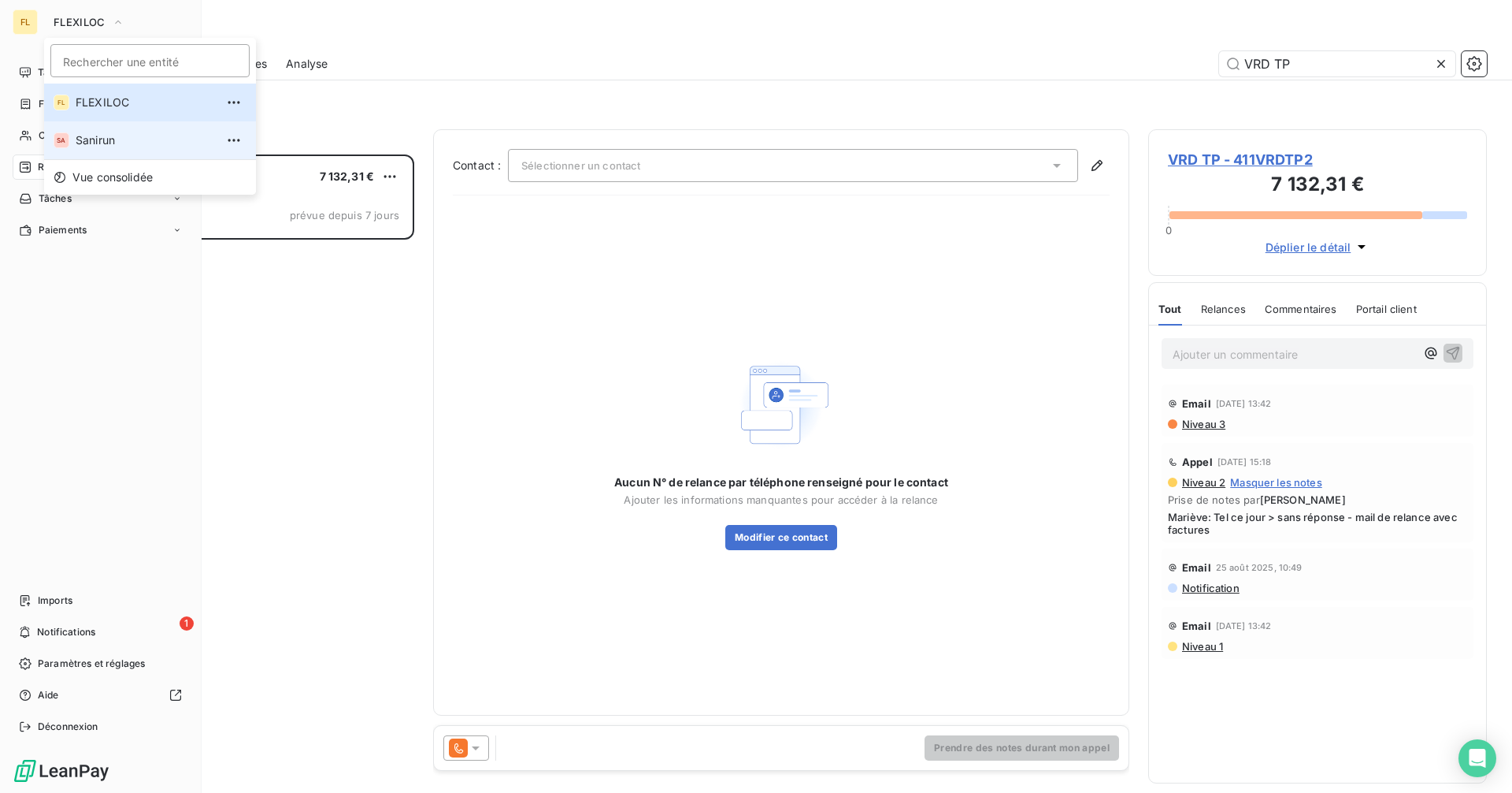
click at [114, 144] on span "Sanirun" at bounding box center [145, 140] width 139 height 15
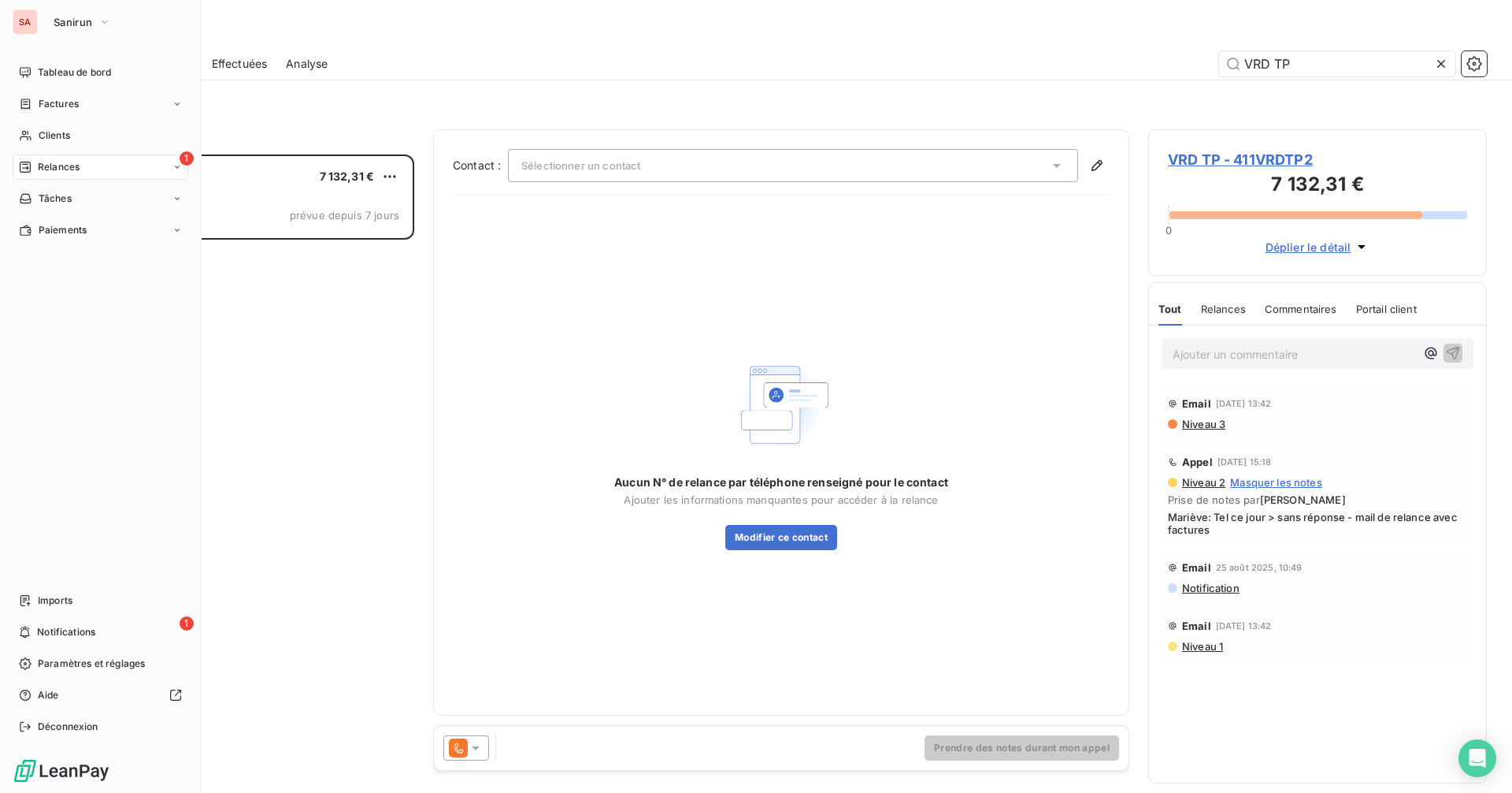
scroll to position [627, 327]
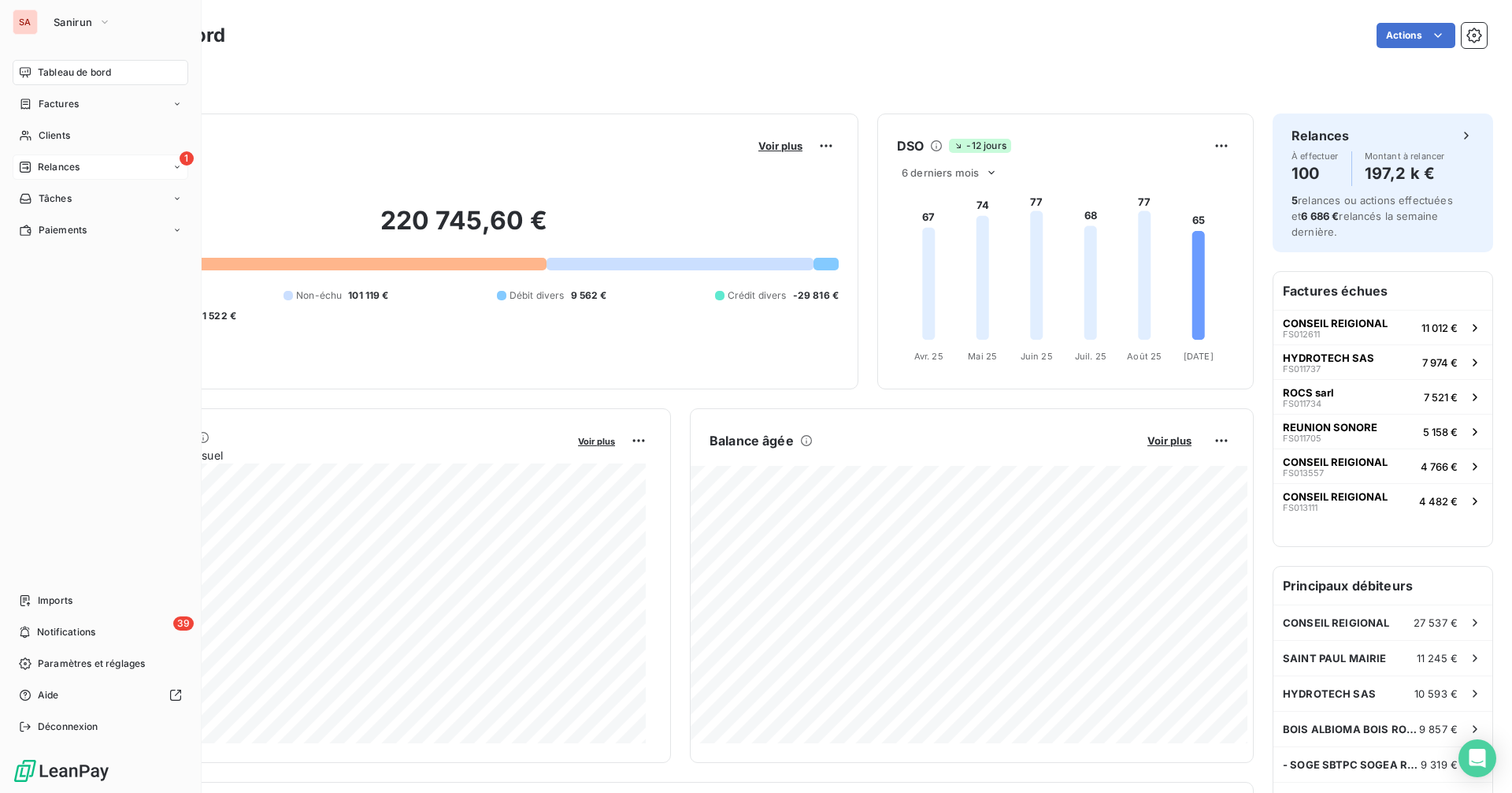
click at [48, 169] on span "Relances" at bounding box center [59, 167] width 42 height 14
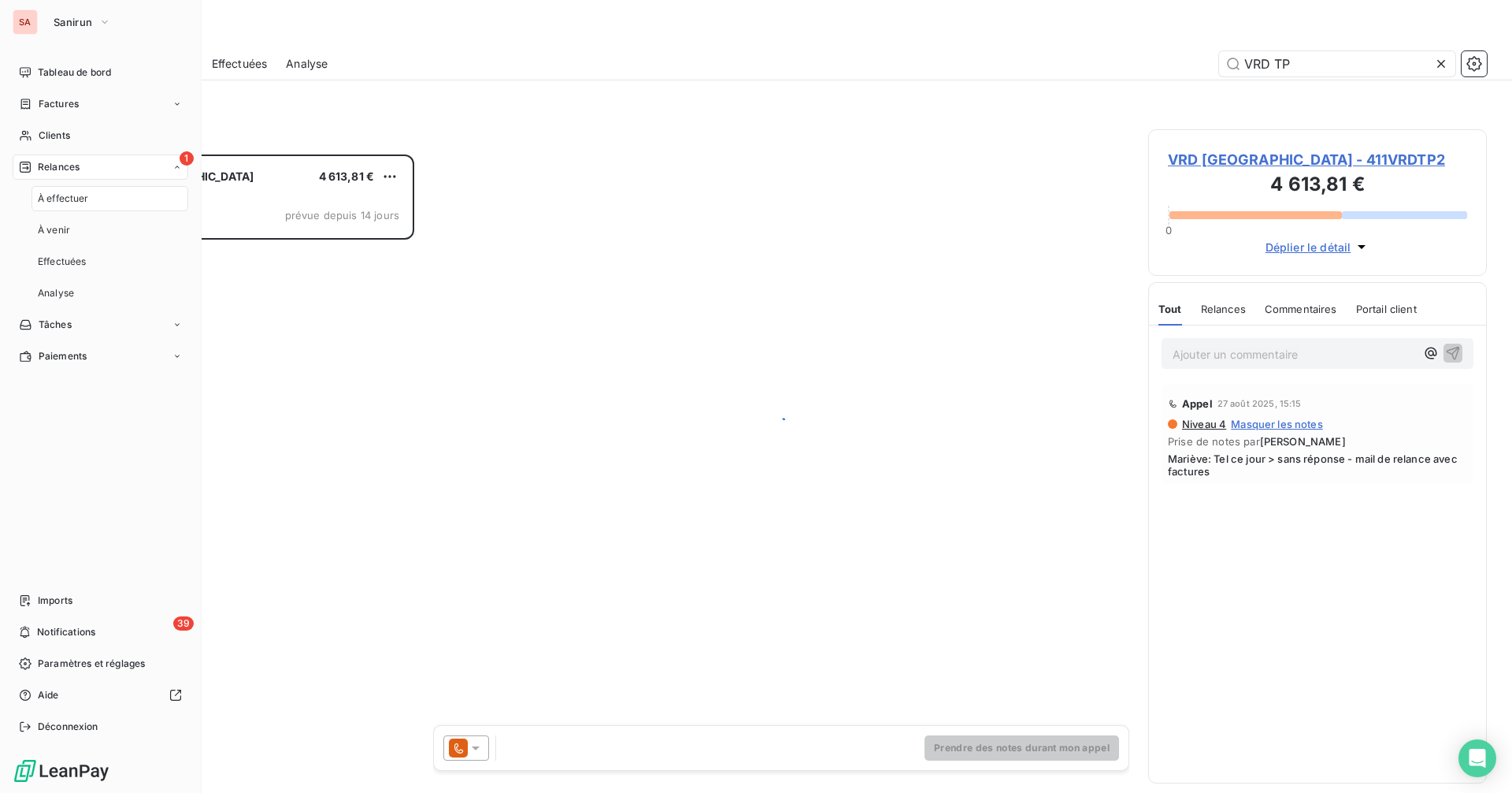
scroll to position [627, 327]
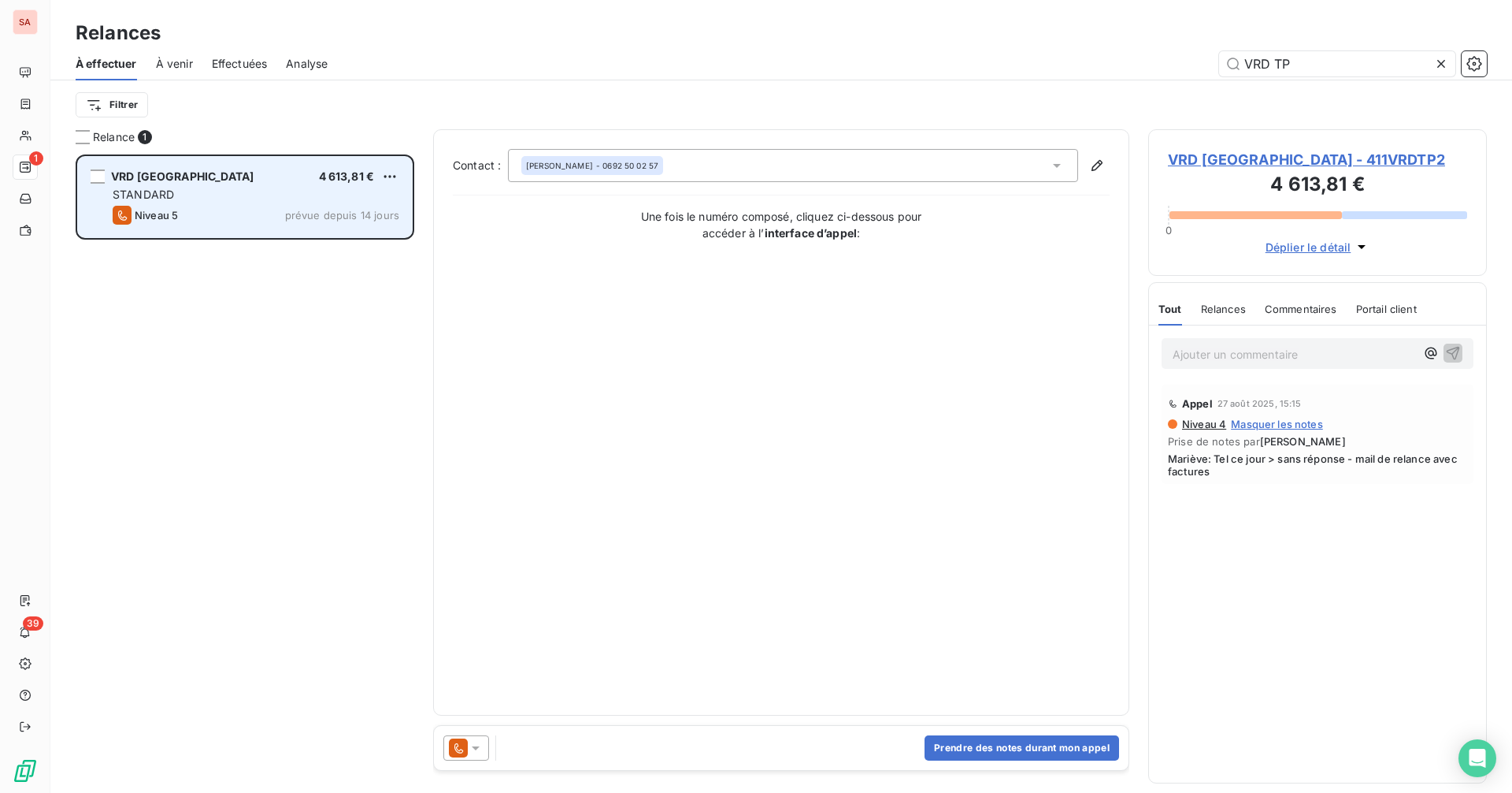
click at [192, 193] on div "STANDARD" at bounding box center [256, 194] width 287 height 15
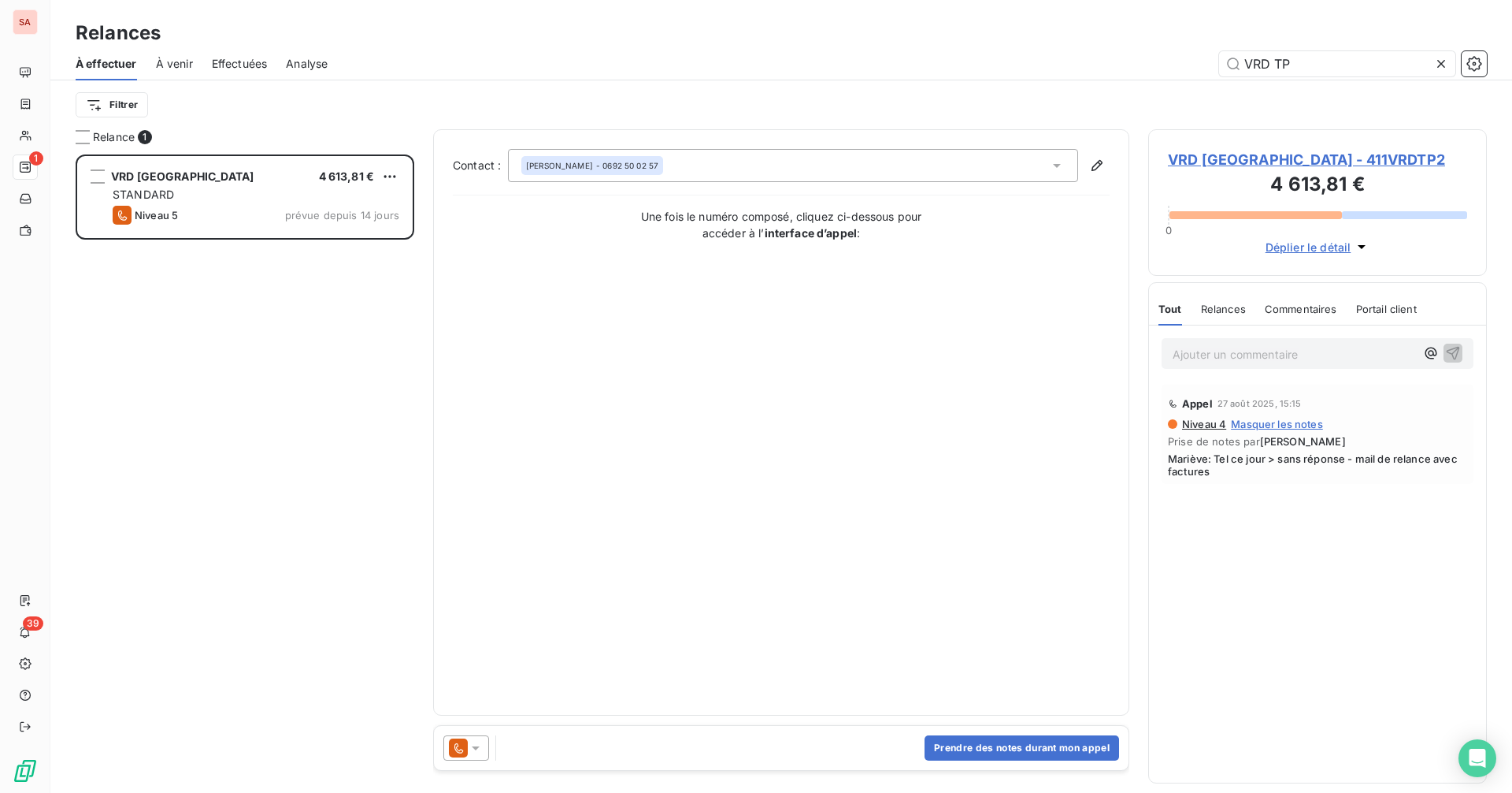
click at [1220, 155] on span "VRD [GEOGRAPHIC_DATA] - 411VRDTP2" at bounding box center [1317, 160] width 299 height 22
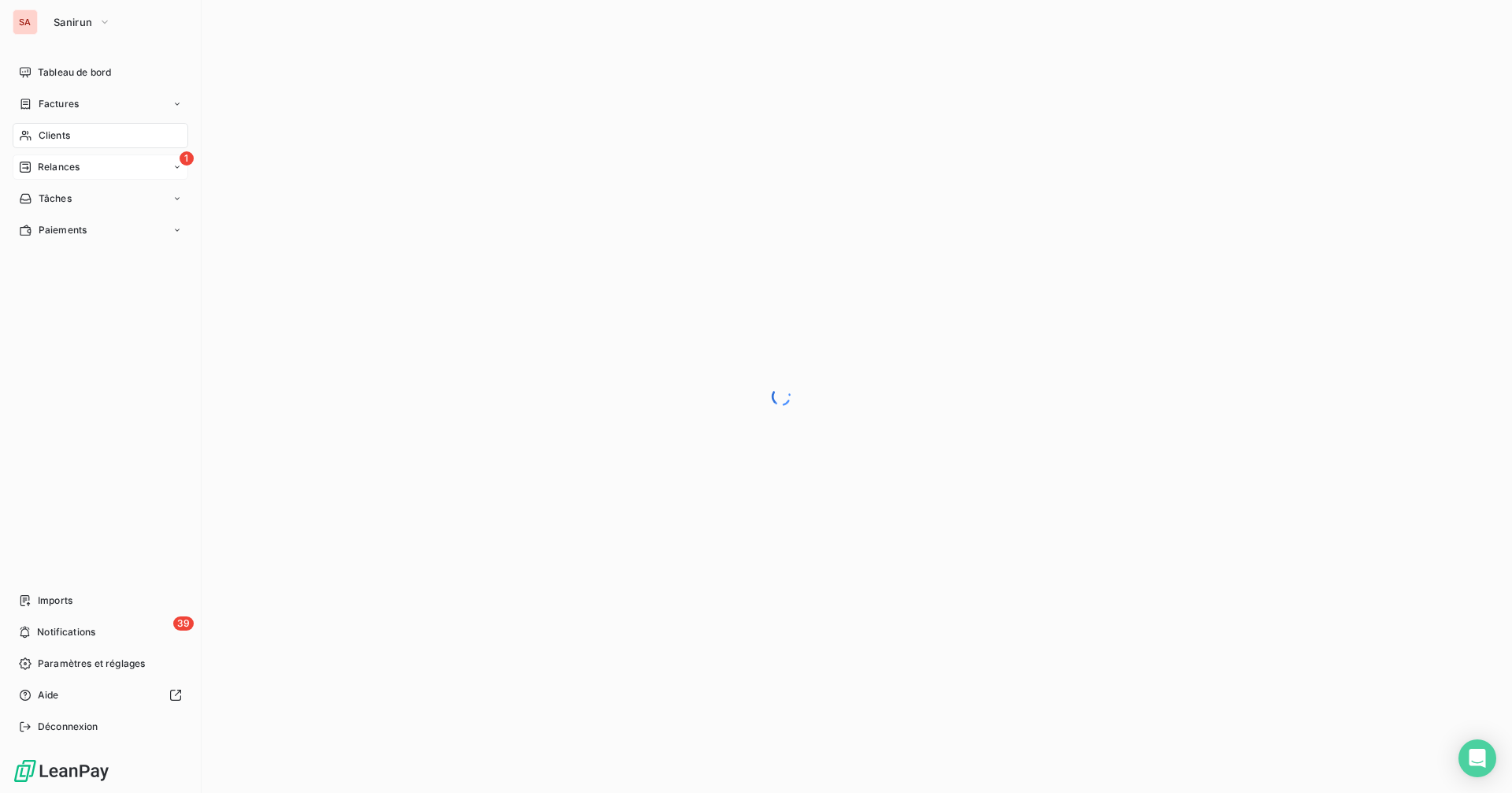
click at [115, 167] on div "1 Relances" at bounding box center [100, 167] width 176 height 25
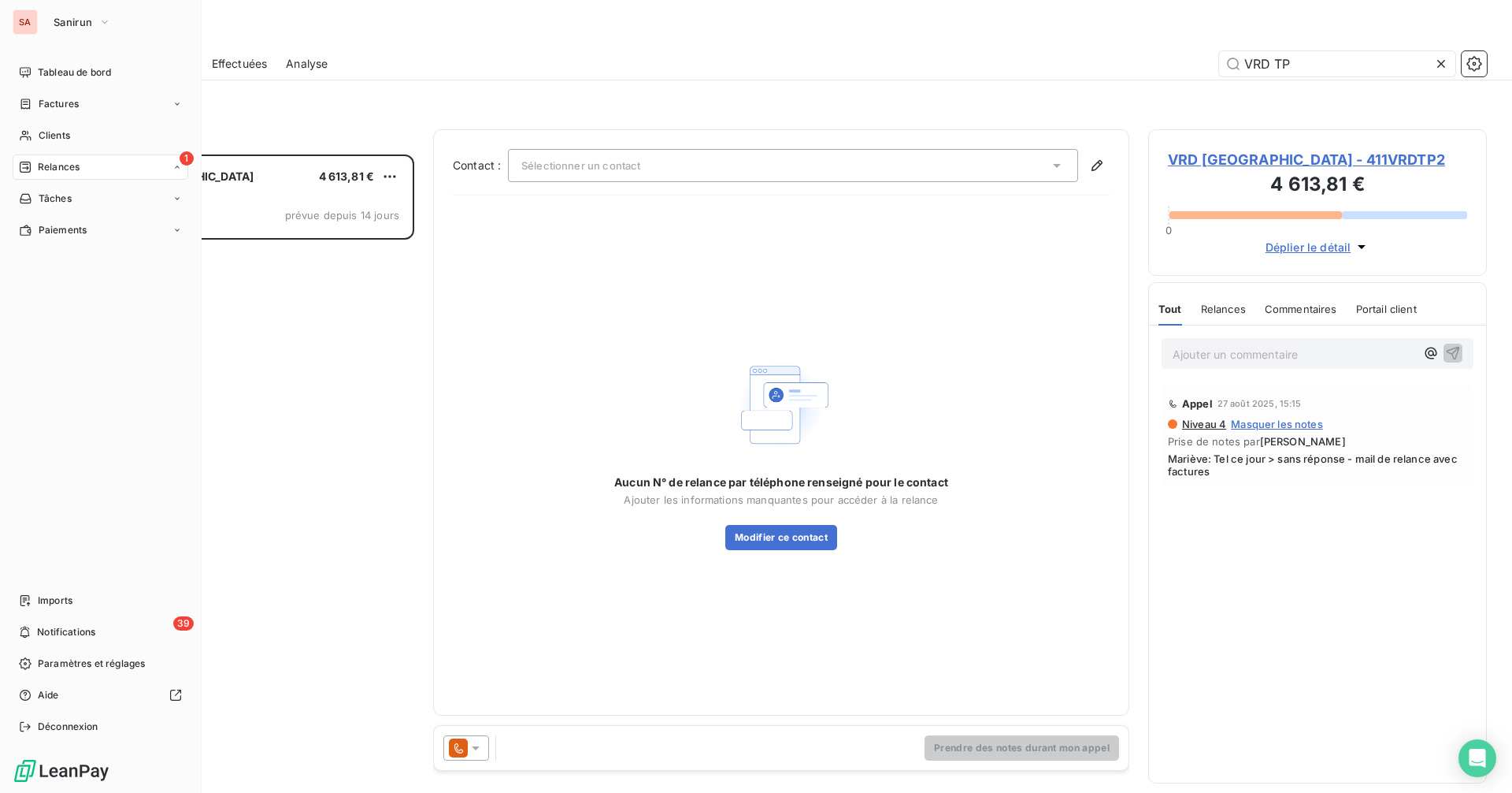
scroll to position [627, 327]
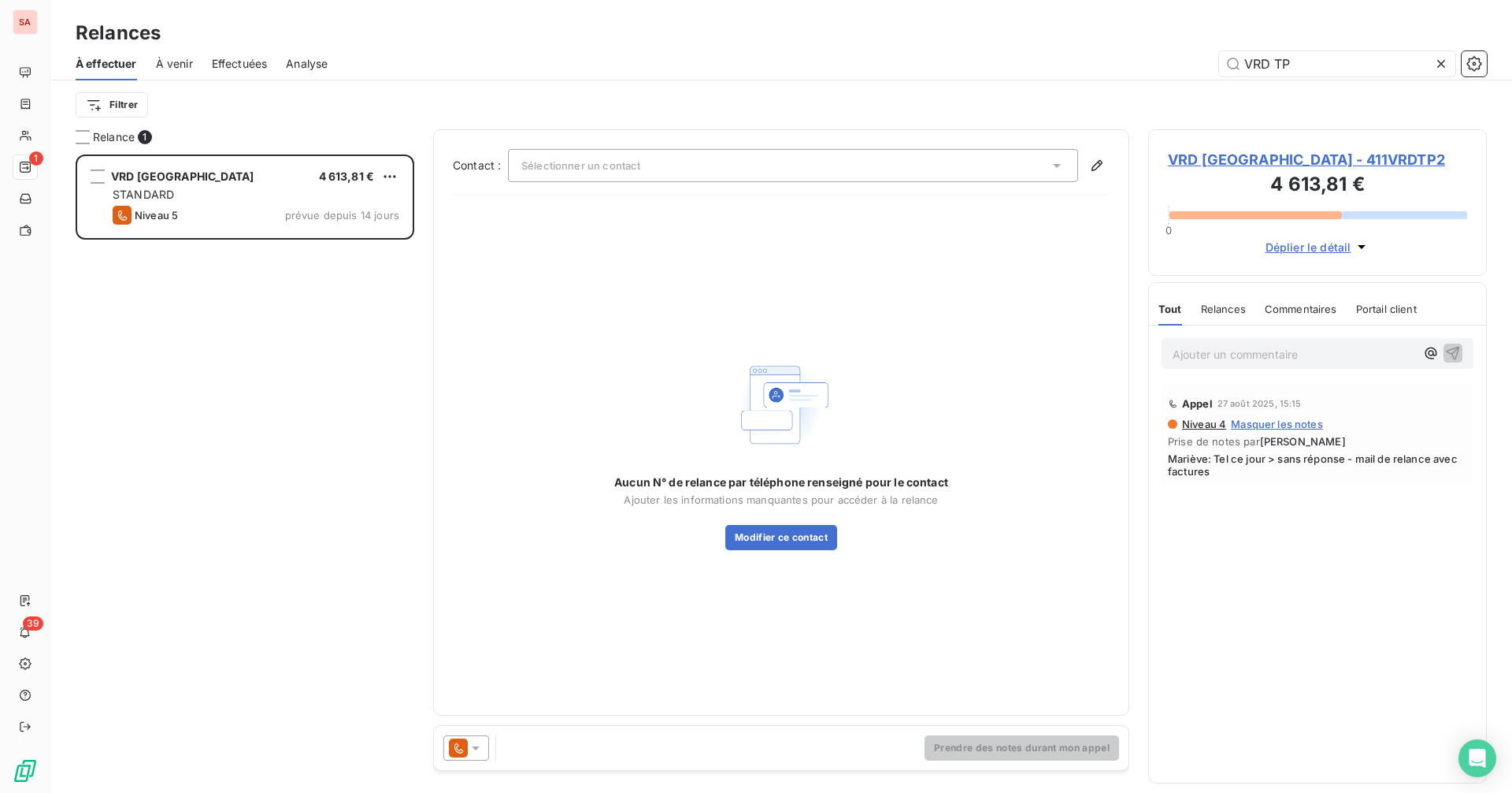
click at [1256, 159] on span "VRD [GEOGRAPHIC_DATA] - 411VRDTP2" at bounding box center [1317, 160] width 299 height 22
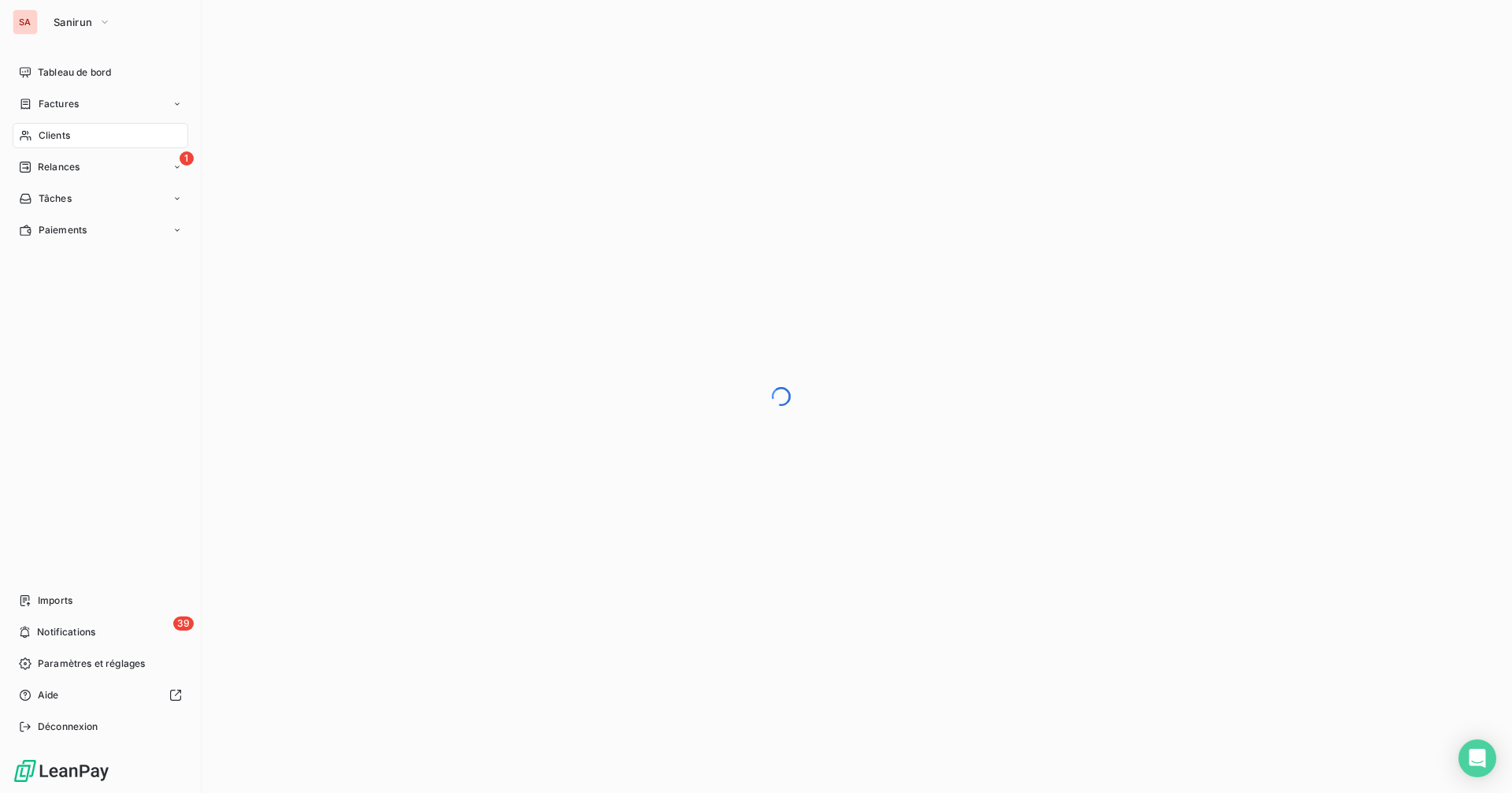
click at [85, 137] on div "Clients" at bounding box center [100, 135] width 176 height 25
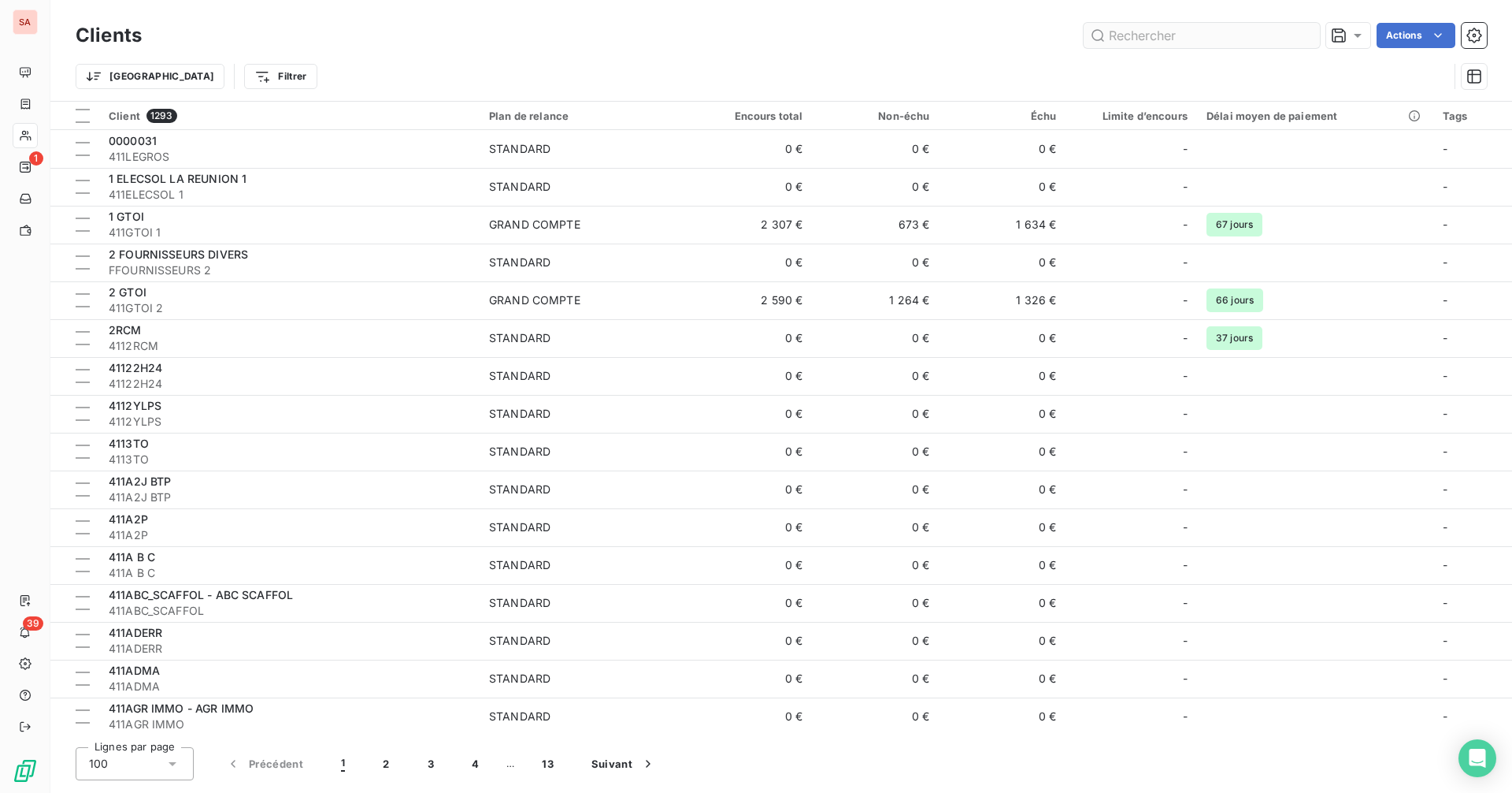
click at [1151, 42] on input "text" at bounding box center [1201, 35] width 237 height 25
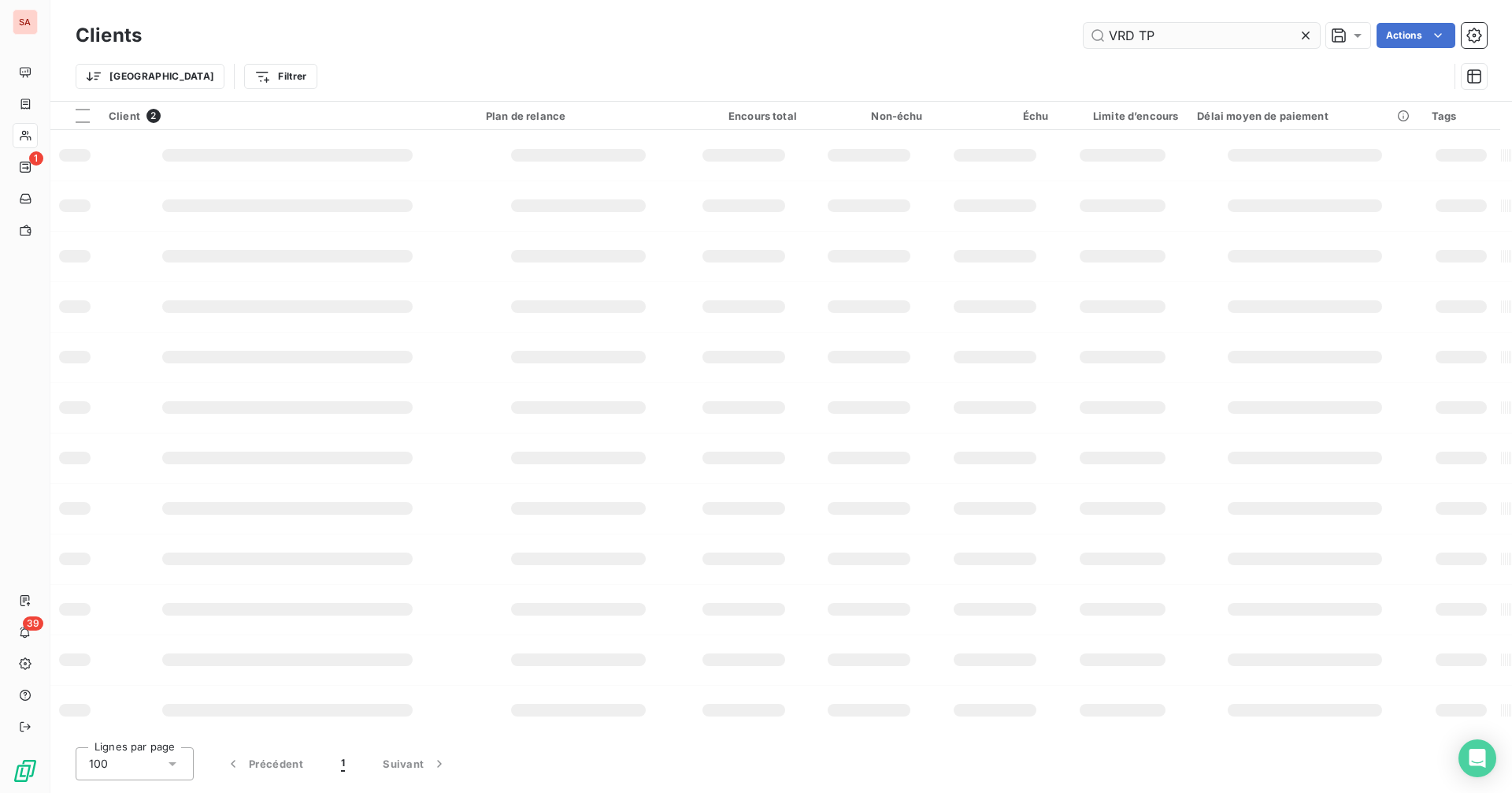
type input "VRD TP"
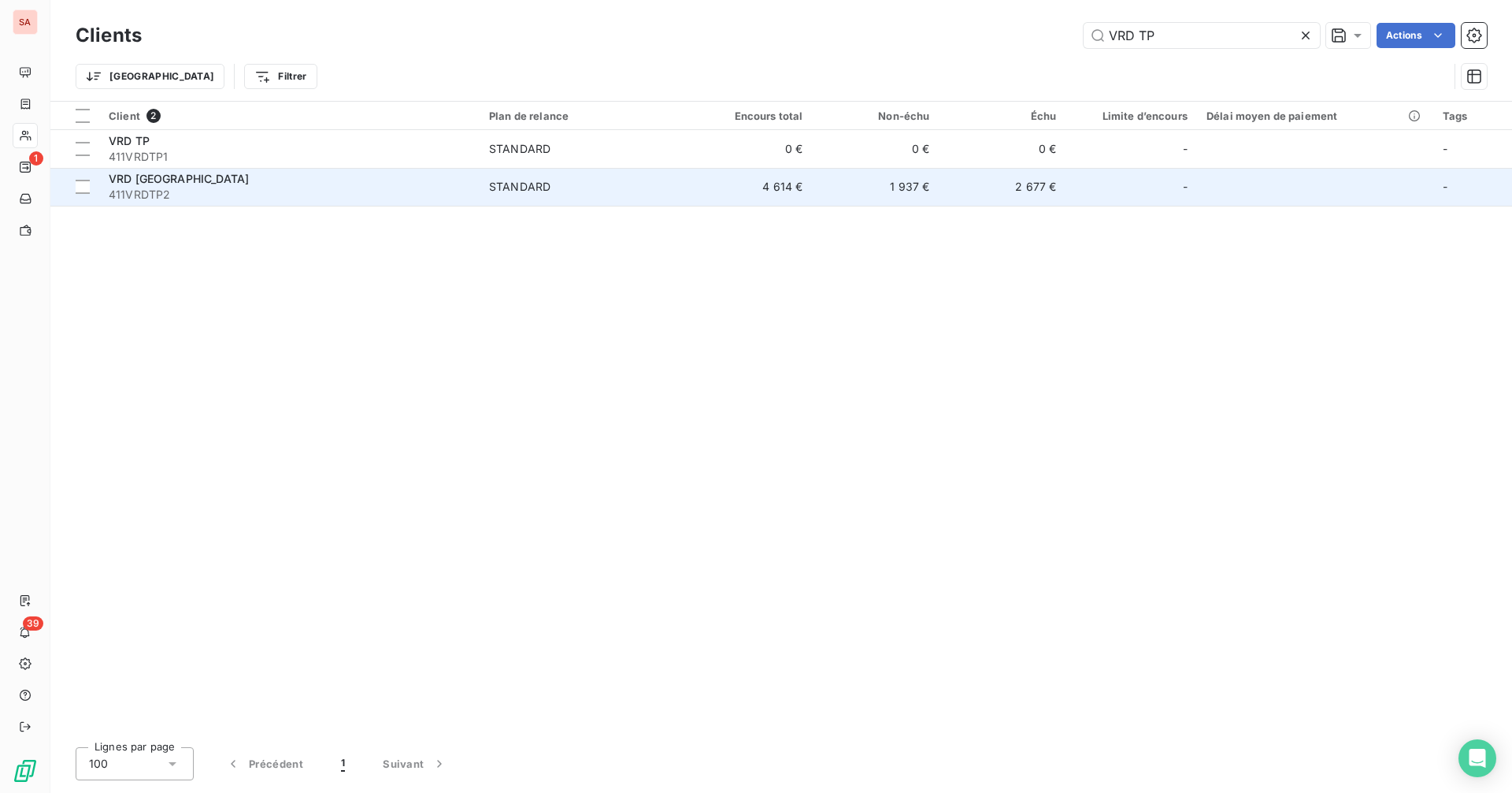
click at [521, 190] on div "STANDARD" at bounding box center [520, 186] width 61 height 15
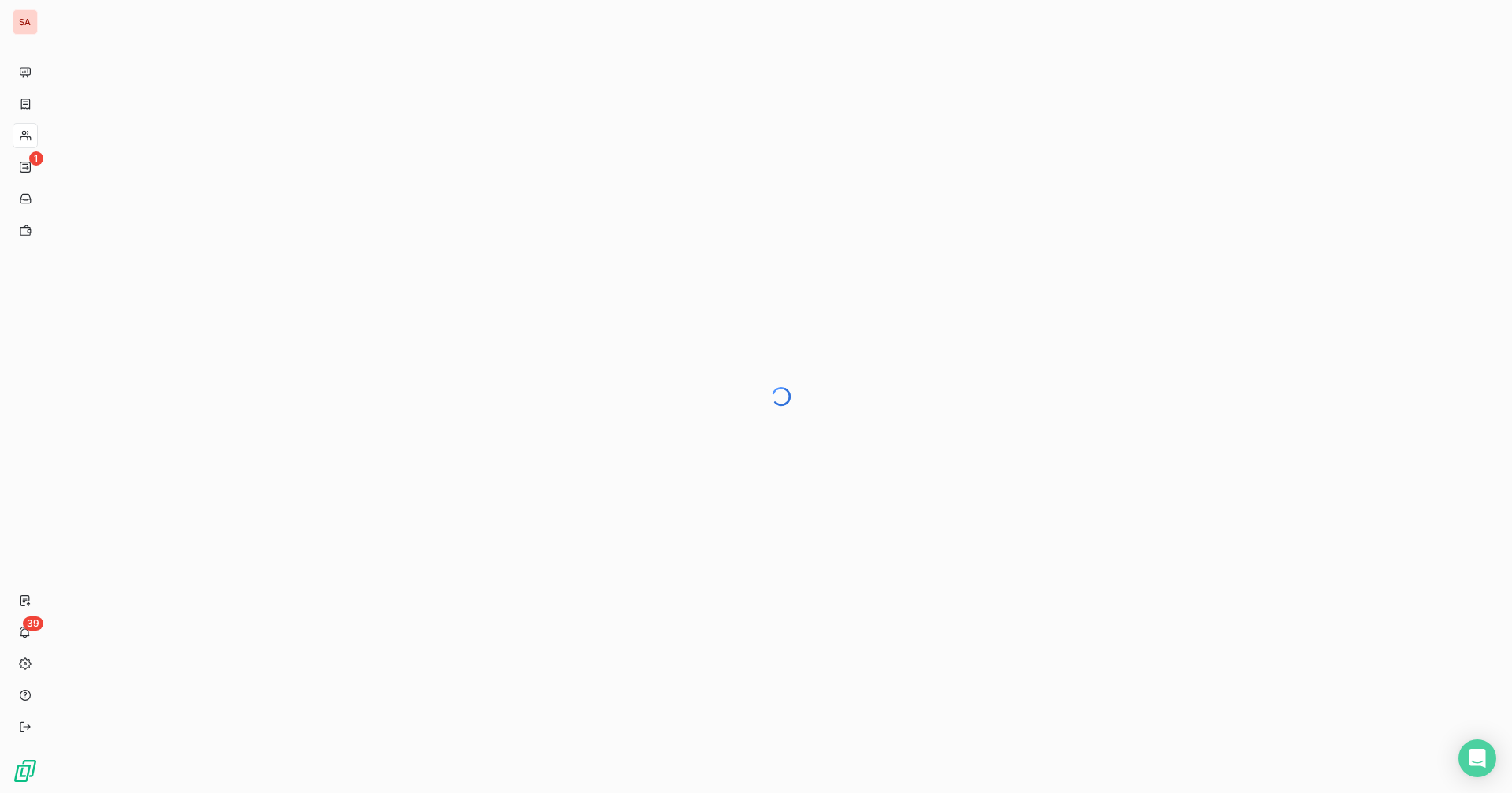
click at [65, 133] on div at bounding box center [781, 396] width 1461 height 793
